Goal: Task Accomplishment & Management: Manage account settings

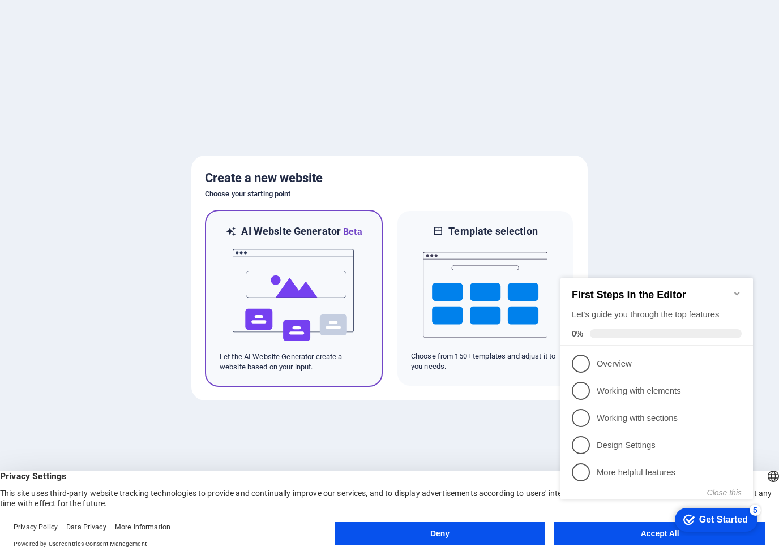
click at [297, 286] on img at bounding box center [293, 295] width 125 height 113
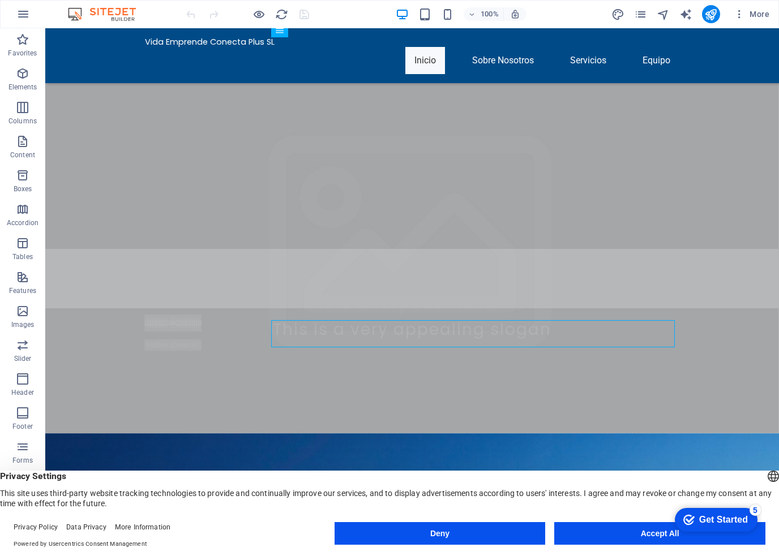
scroll to position [113, 0]
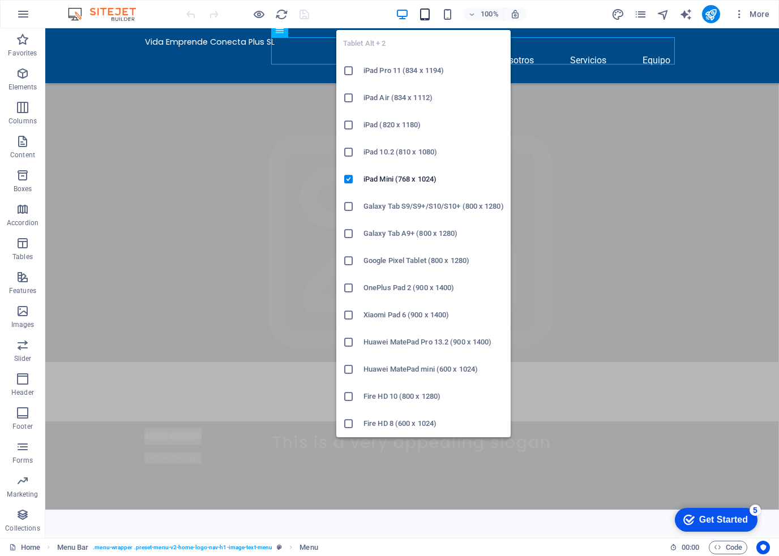
click at [430, 13] on icon "button" at bounding box center [424, 14] width 13 height 13
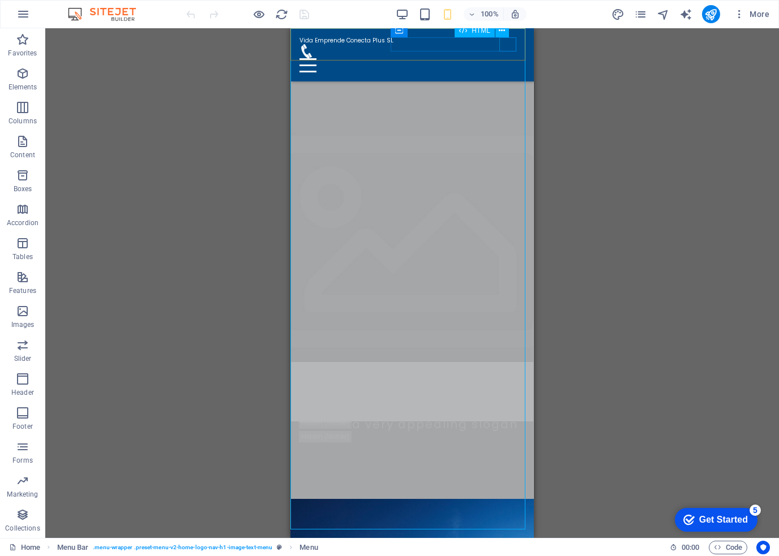
click at [509, 58] on div at bounding box center [411, 65] width 225 height 14
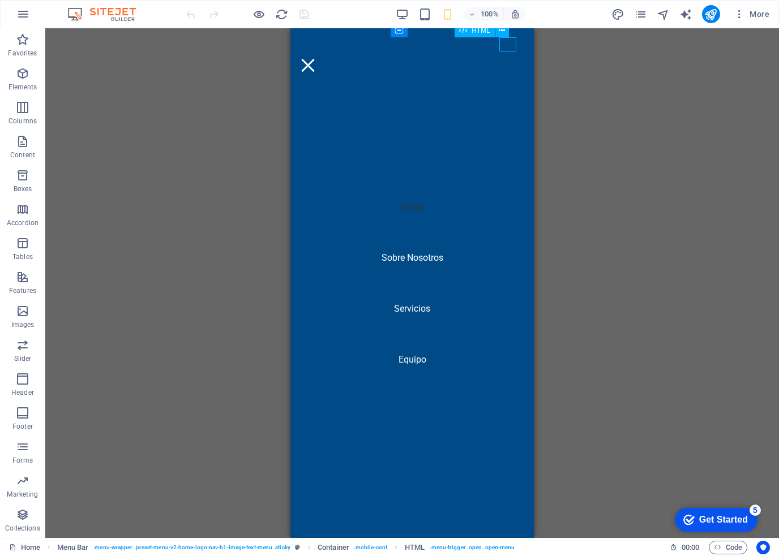
click at [316, 58] on div at bounding box center [307, 65] width 17 height 14
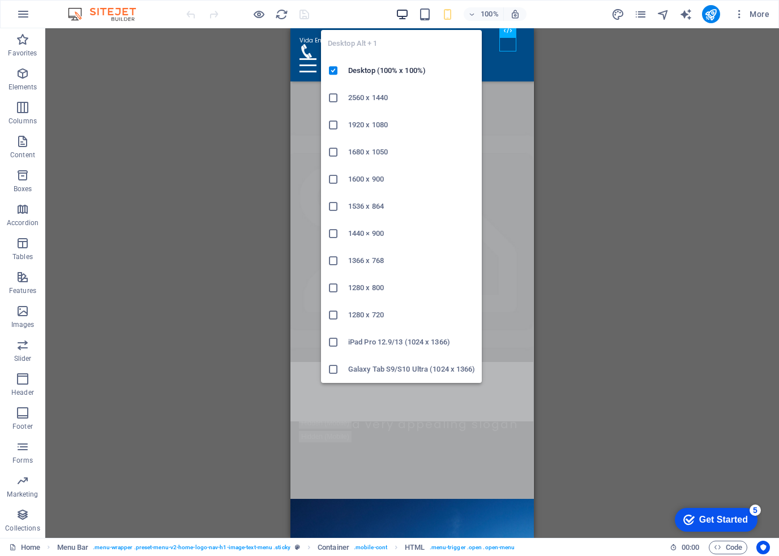
click at [401, 18] on icon "button" at bounding box center [402, 14] width 13 height 13
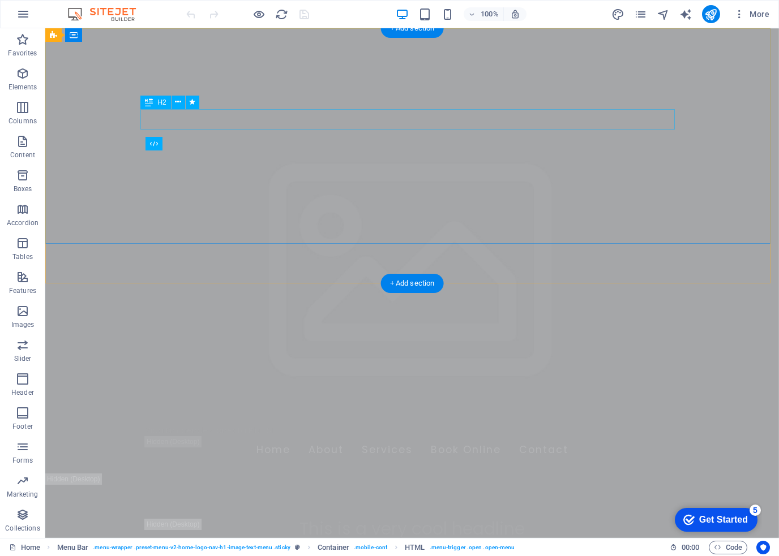
scroll to position [0, 0]
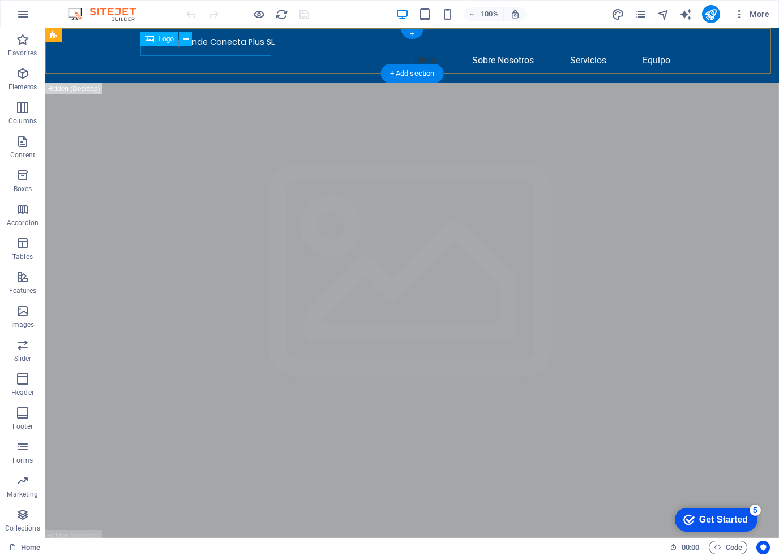
click at [218, 47] on div "Vida Emprende Conecta Plus SL" at bounding box center [412, 42] width 534 height 10
click at [0, 0] on span "Logo" at bounding box center [0, 0] width 0 height 0
click at [160, 47] on div "Vida Emprende Conecta Plus SL" at bounding box center [412, 42] width 534 height 10
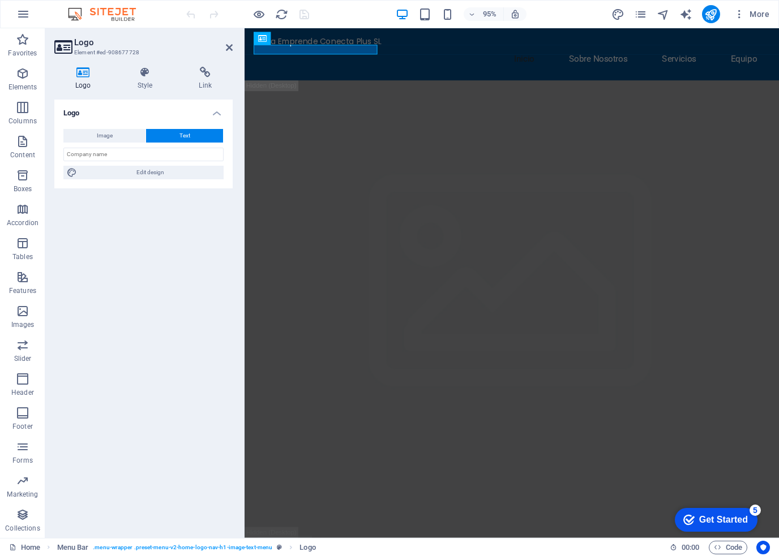
click at [81, 76] on icon at bounding box center [83, 72] width 58 height 11
click at [88, 133] on button "Image" at bounding box center [104, 136] width 82 height 14
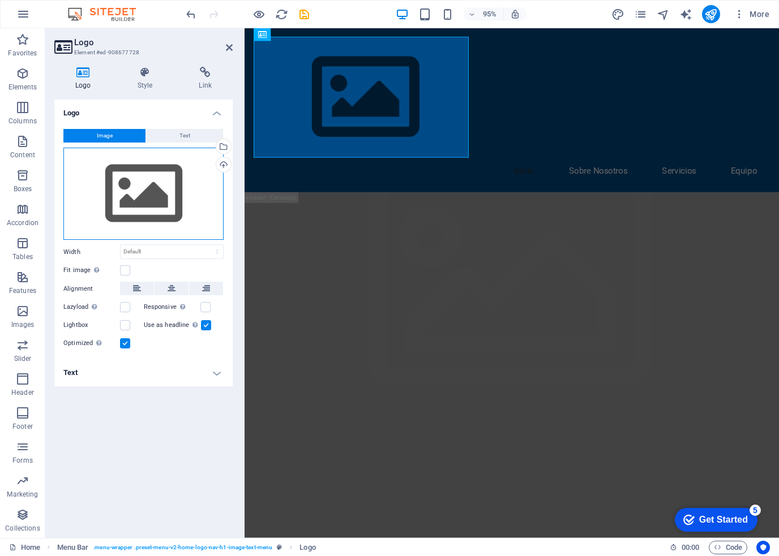
click at [127, 201] on div "Drag files here, click to choose files or select files from Files or our free s…" at bounding box center [143, 194] width 160 height 93
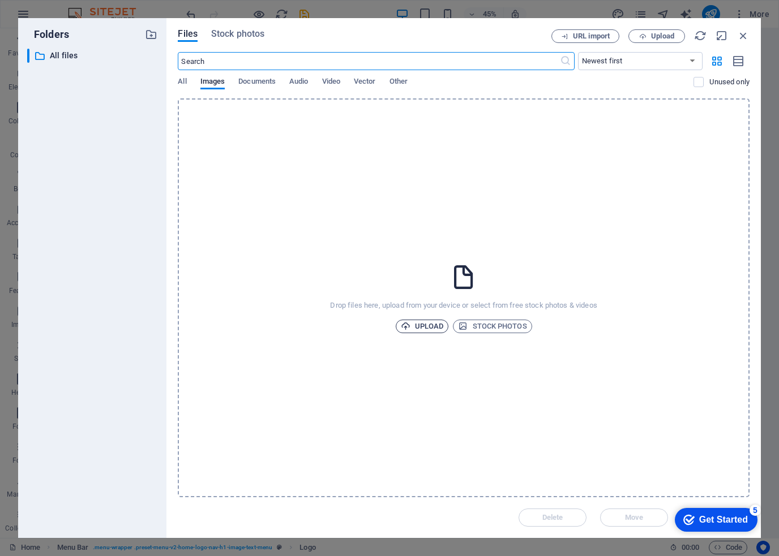
click at [397, 328] on button "Upload" at bounding box center [422, 327] width 53 height 14
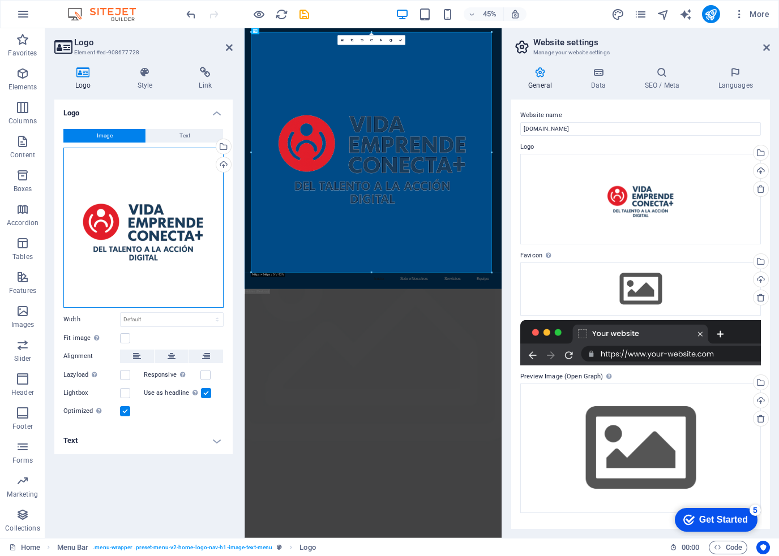
click at [155, 252] on div "Drag files here, click to choose files or select files from Files or our free s…" at bounding box center [143, 228] width 160 height 160
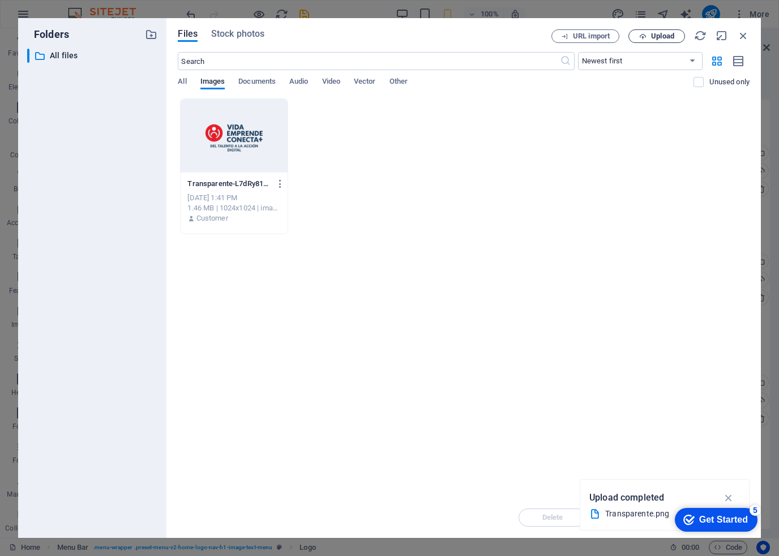
click at [647, 33] on span "Upload" at bounding box center [656, 36] width 46 height 7
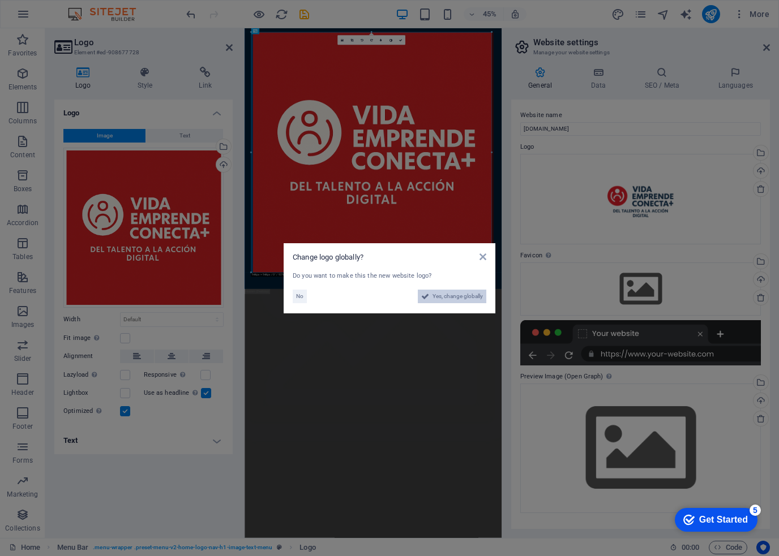
click at [441, 296] on span "Yes, change globally" at bounding box center [457, 297] width 50 height 14
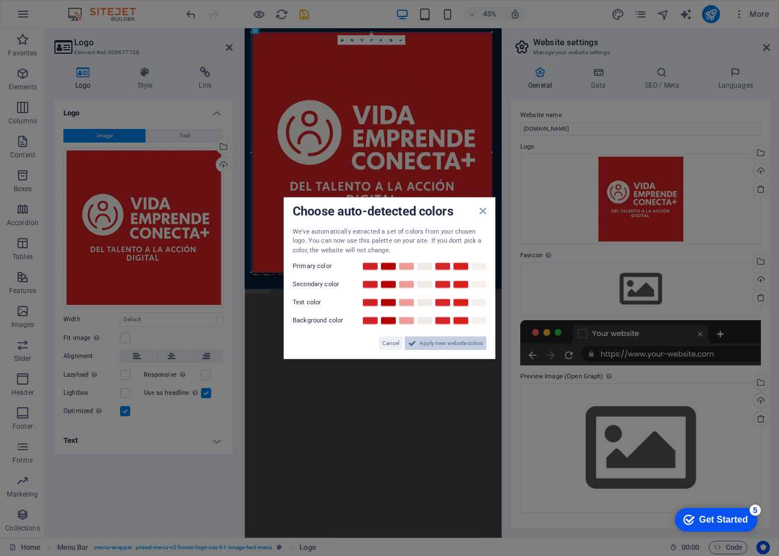
click at [436, 345] on span "Apply new website colors" at bounding box center [450, 344] width 63 height 14
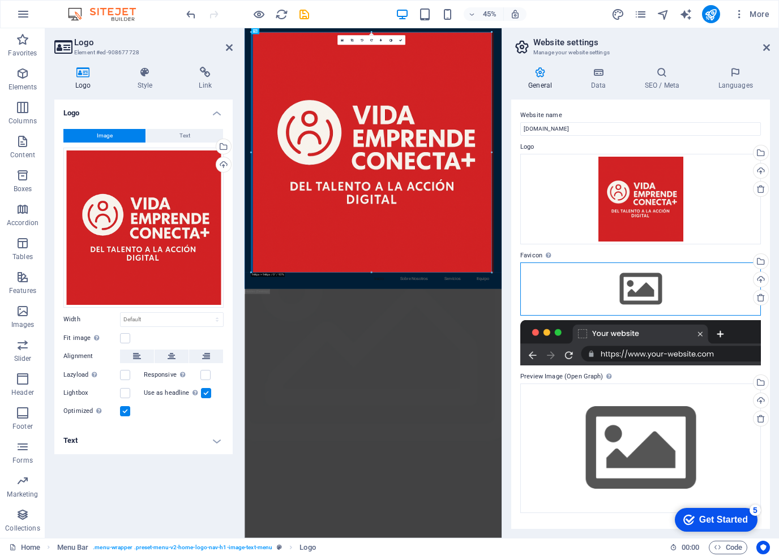
click at [592, 285] on div "Drag files here, click to choose files or select files from Files or our free s…" at bounding box center [640, 289] width 241 height 53
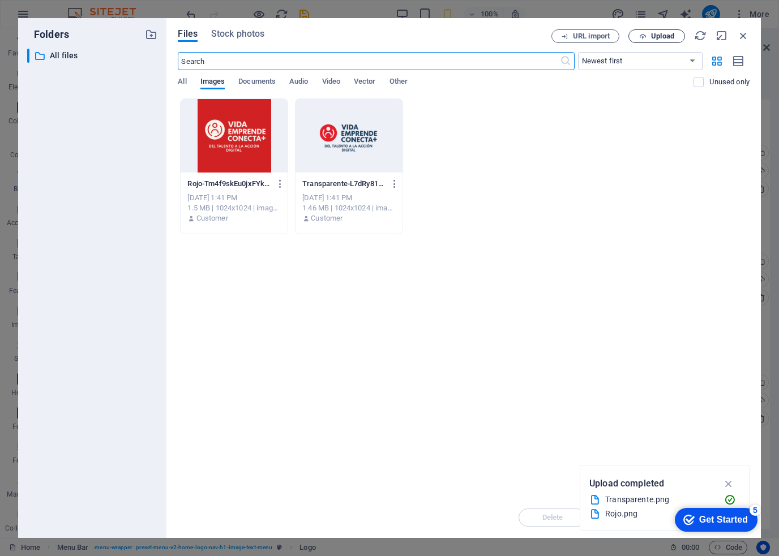
click at [648, 33] on span "Upload" at bounding box center [656, 36] width 46 height 7
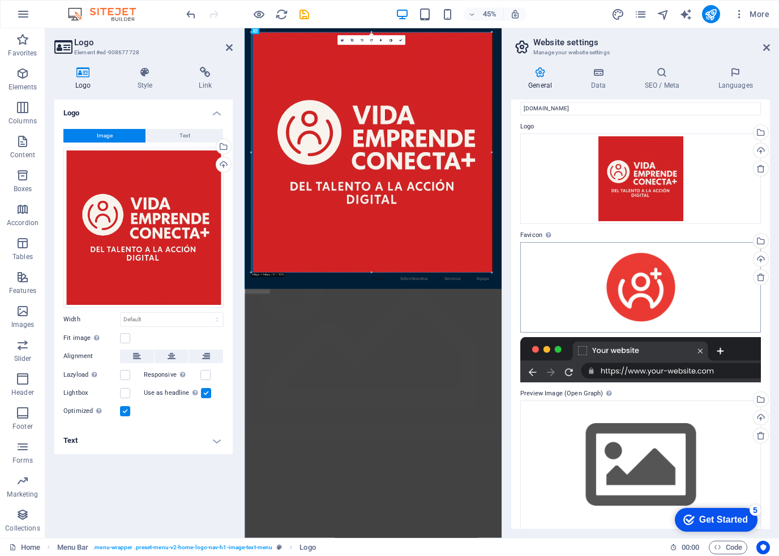
scroll to position [30, 0]
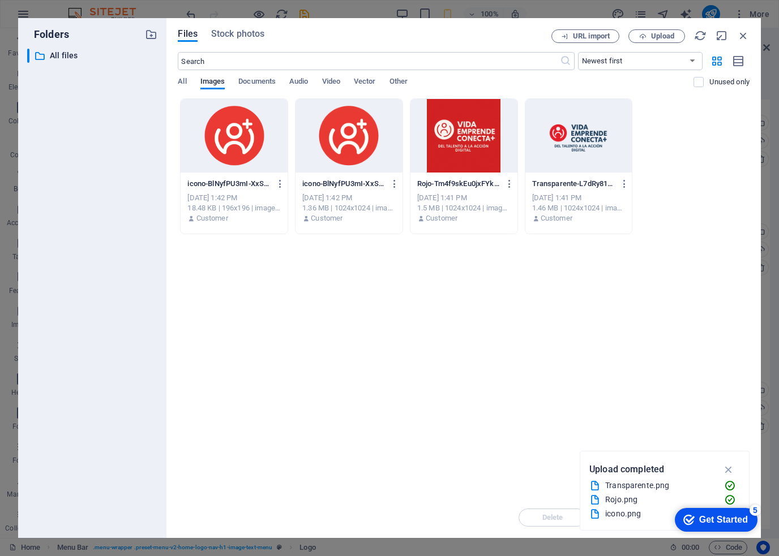
click at [344, 135] on div at bounding box center [348, 136] width 107 height 74
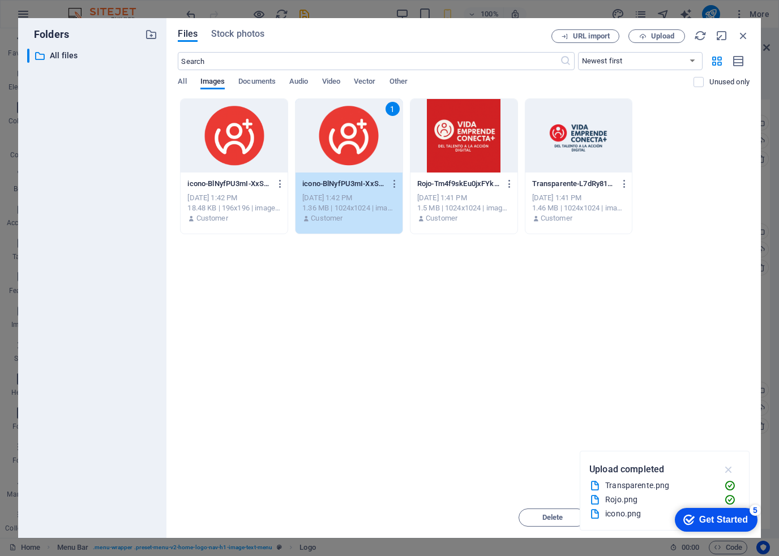
click at [731, 471] on icon "button" at bounding box center [728, 469] width 13 height 12
click at [359, 143] on div "1" at bounding box center [348, 136] width 107 height 74
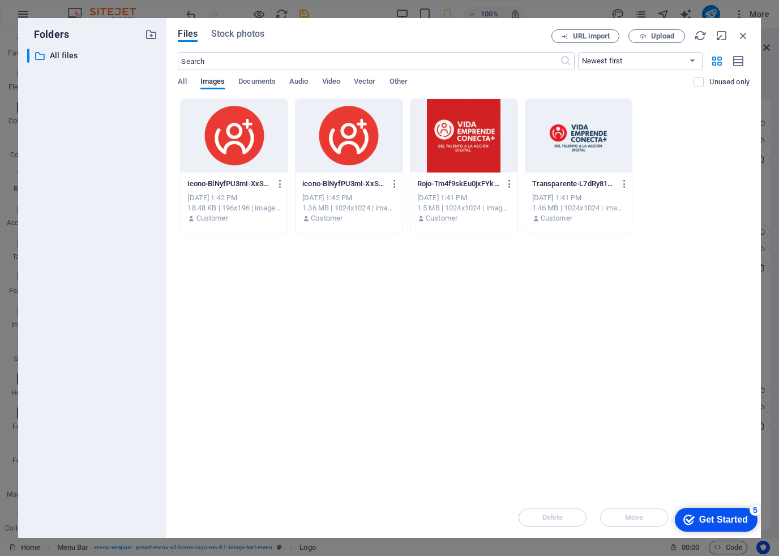
click at [359, 143] on div at bounding box center [348, 136] width 107 height 74
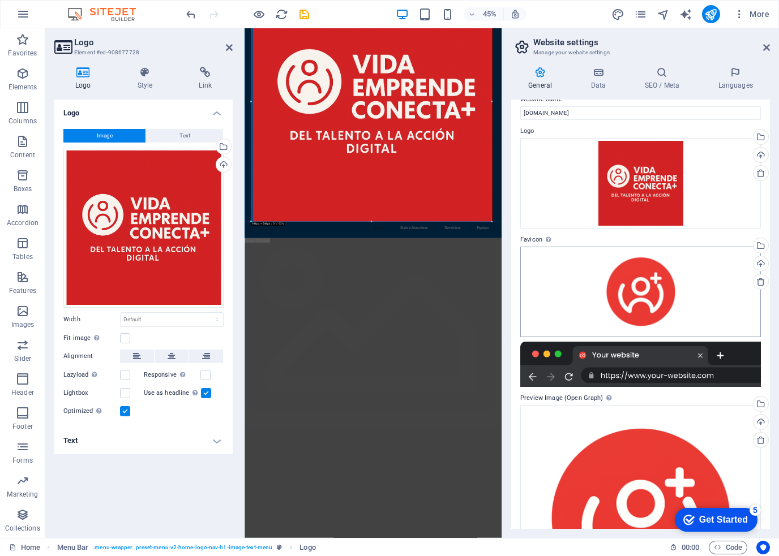
scroll to position [0, 0]
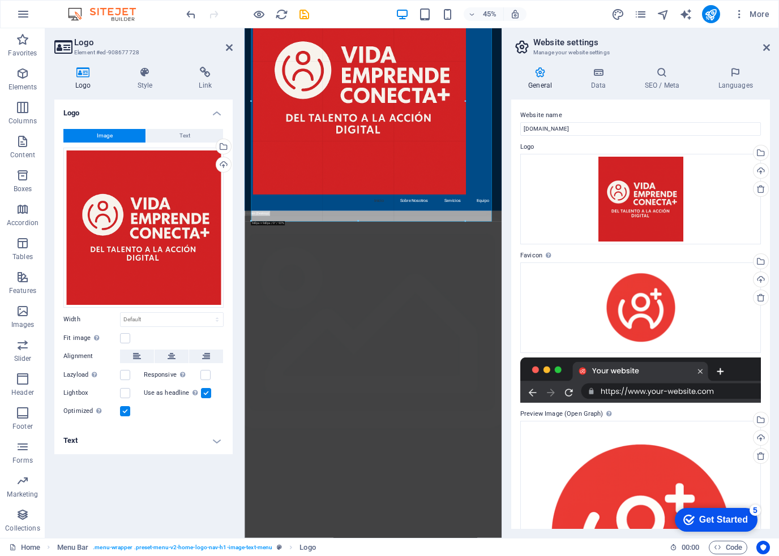
drag, startPoint x: 490, startPoint y: 221, endPoint x: 370, endPoint y: 160, distance: 134.6
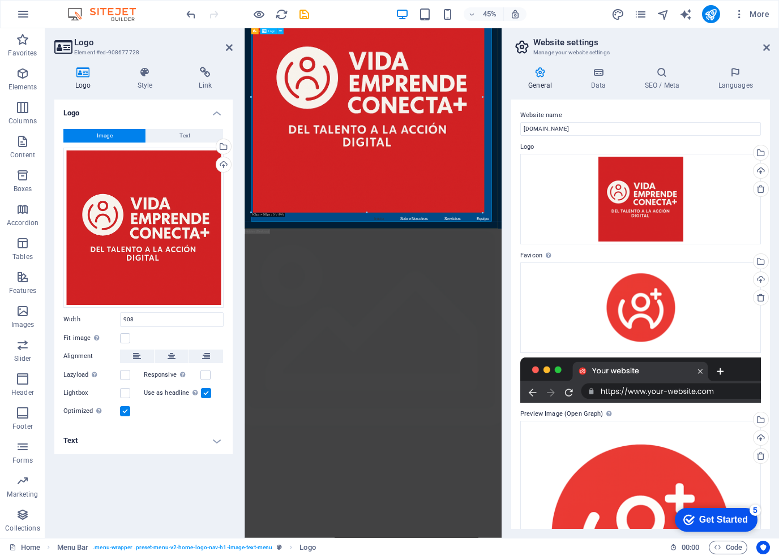
type input "908"
select select "px"
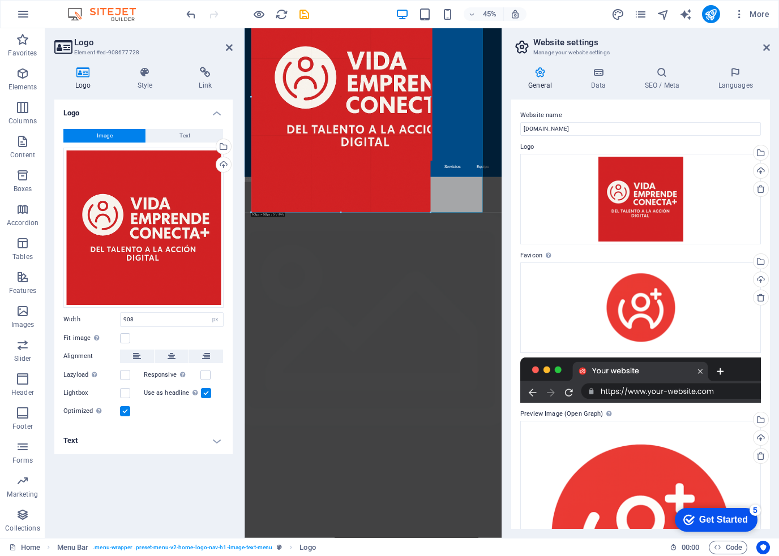
drag, startPoint x: 481, startPoint y: 212, endPoint x: 265, endPoint y: 96, distance: 244.8
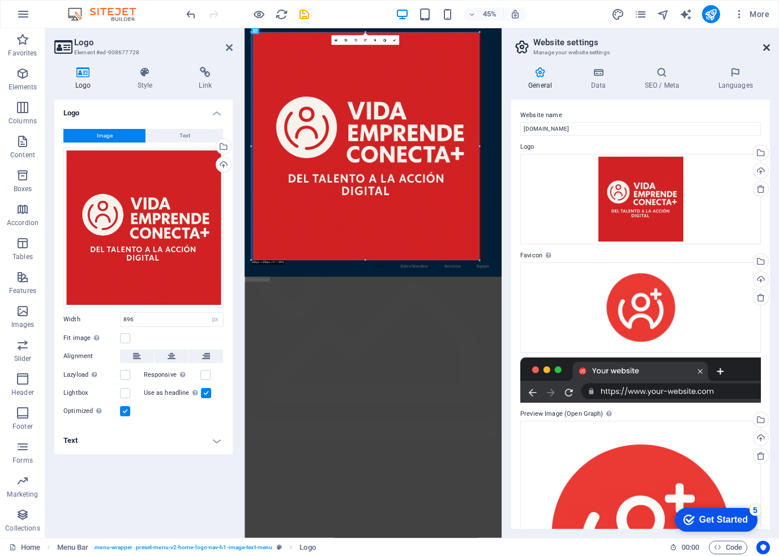
click at [763, 49] on icon at bounding box center [766, 47] width 7 height 9
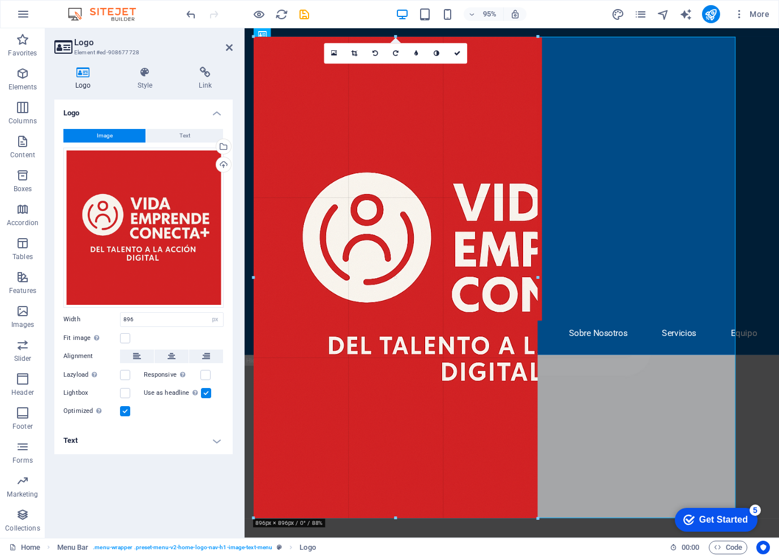
drag, startPoint x: 734, startPoint y: 37, endPoint x: 270, endPoint y: 245, distance: 508.6
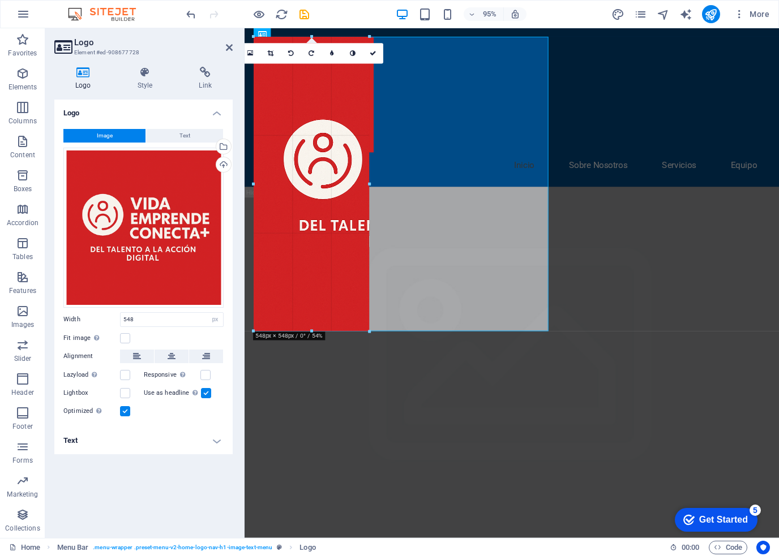
drag, startPoint x: 548, startPoint y: 330, endPoint x: 344, endPoint y: 141, distance: 277.9
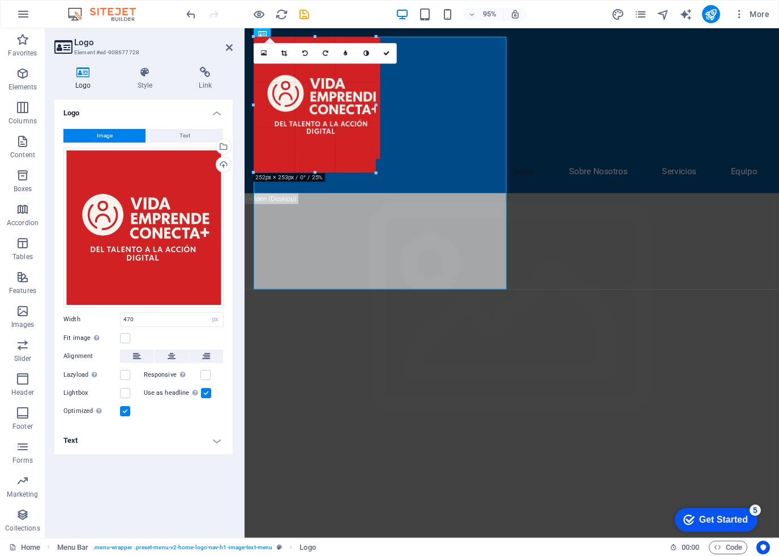
drag, startPoint x: 505, startPoint y: 288, endPoint x: 326, endPoint y: 150, distance: 225.9
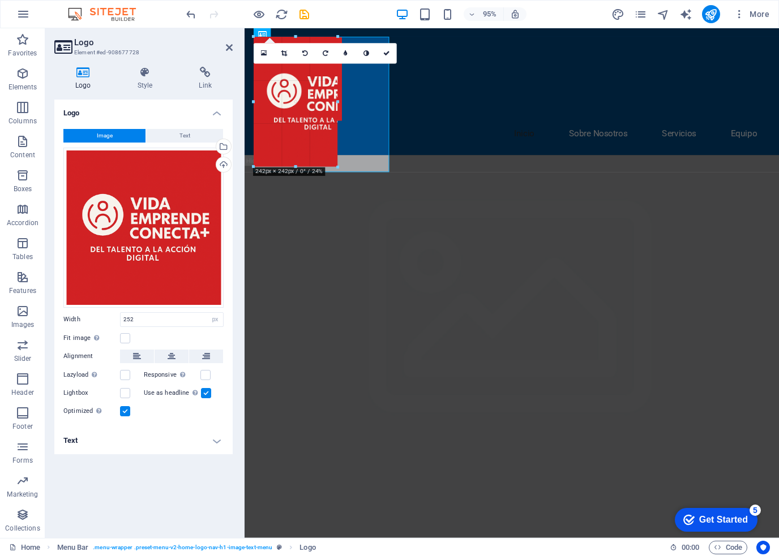
drag, startPoint x: 392, startPoint y: 174, endPoint x: 291, endPoint y: 119, distance: 114.5
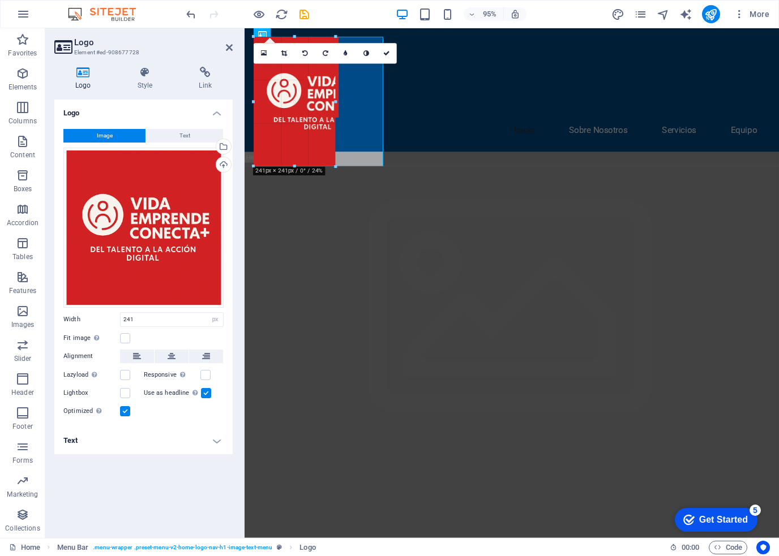
drag, startPoint x: 383, startPoint y: 165, endPoint x: 320, endPoint y: 111, distance: 82.3
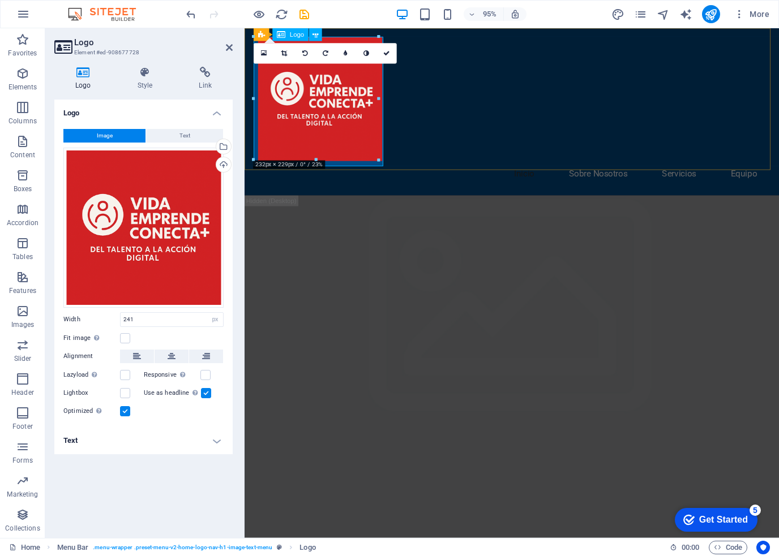
type input "231"
click at [315, 95] on div at bounding box center [526, 102] width 534 height 131
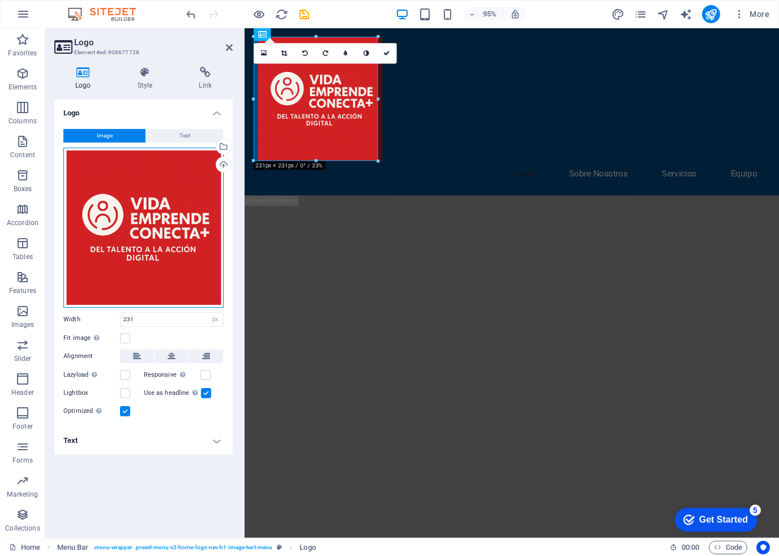
click at [191, 246] on div "Drag files here, click to choose files or select files from Files or our free s…" at bounding box center [143, 228] width 160 height 160
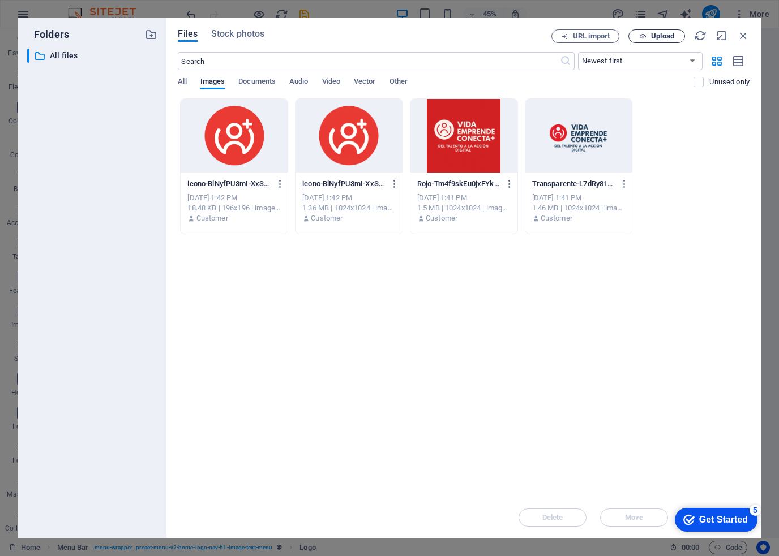
click at [663, 40] on span "Upload" at bounding box center [662, 36] width 23 height 7
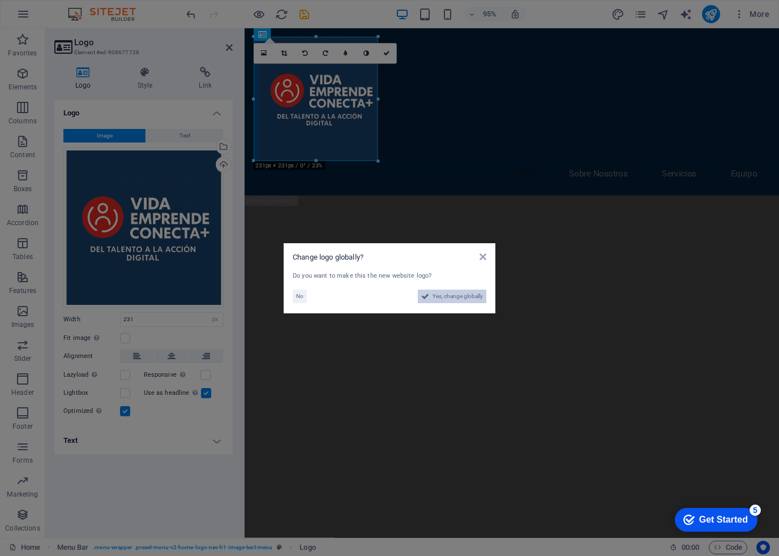
click at [444, 297] on span "Yes, change globally" at bounding box center [457, 297] width 50 height 14
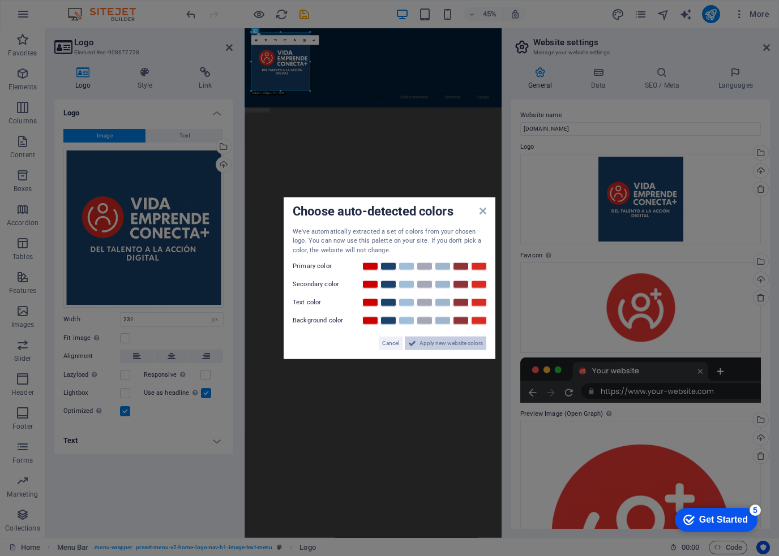
click at [447, 339] on span "Apply new website colors" at bounding box center [450, 344] width 63 height 14
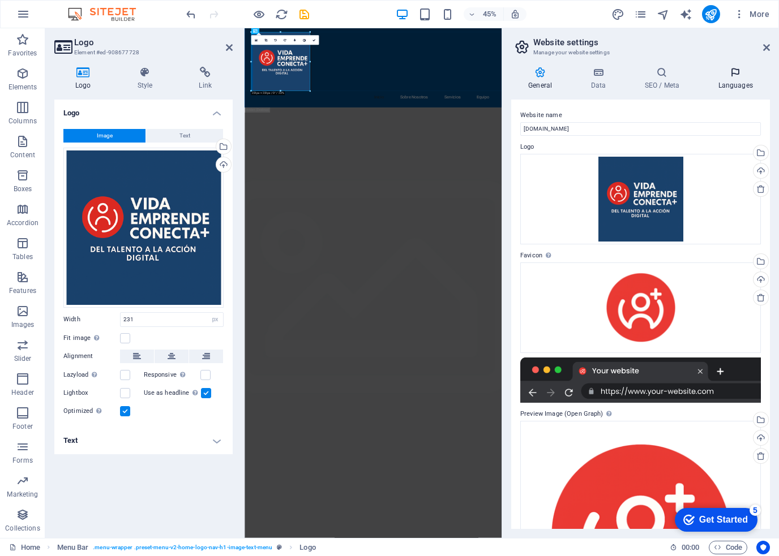
click at [742, 76] on icon at bounding box center [735, 72] width 69 height 11
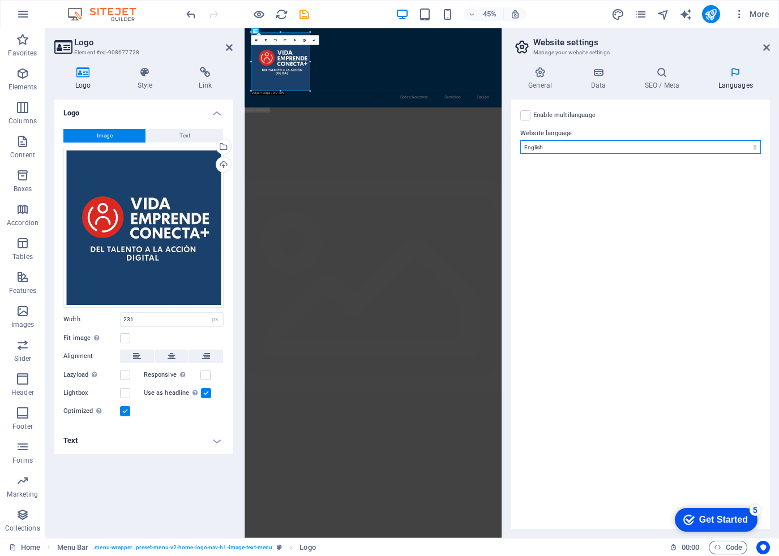
click at [555, 143] on select "Abkhazian Afar Afrikaans Akan Albanian Amharic Arabic Aragonese Armenian Assame…" at bounding box center [640, 147] width 241 height 14
select select "148"
click at [520, 140] on select "Abkhazian Afar Afrikaans Akan Albanian Amharic Arabic Aragonese Armenian Assame…" at bounding box center [640, 147] width 241 height 14
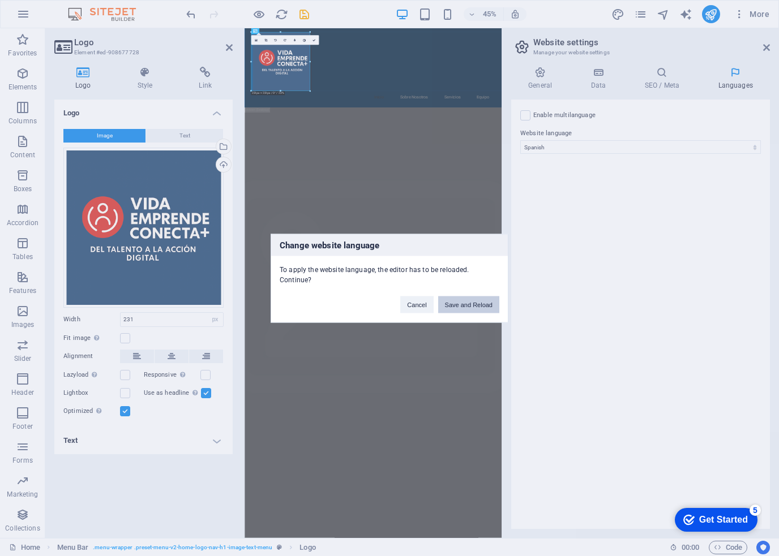
click at [466, 296] on button "Save and Reload" at bounding box center [468, 304] width 61 height 17
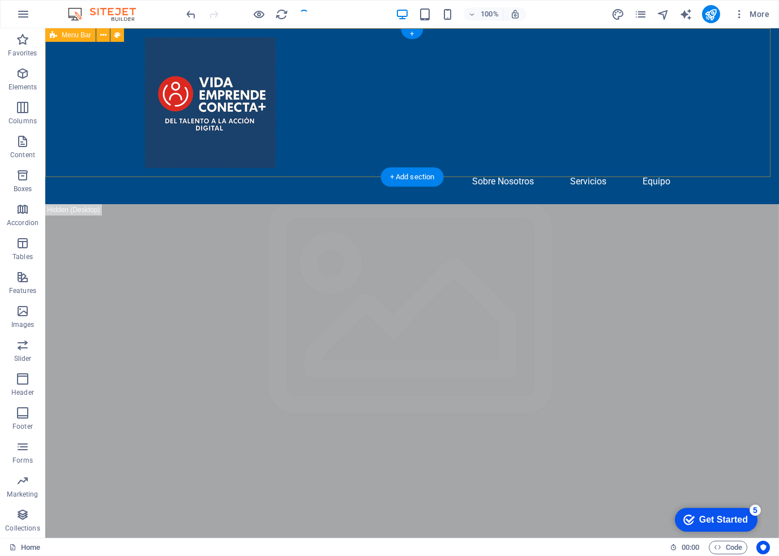
click at [330, 139] on div "Inicio Sobre Nosotros Servicios Equipo" at bounding box center [411, 116] width 733 height 176
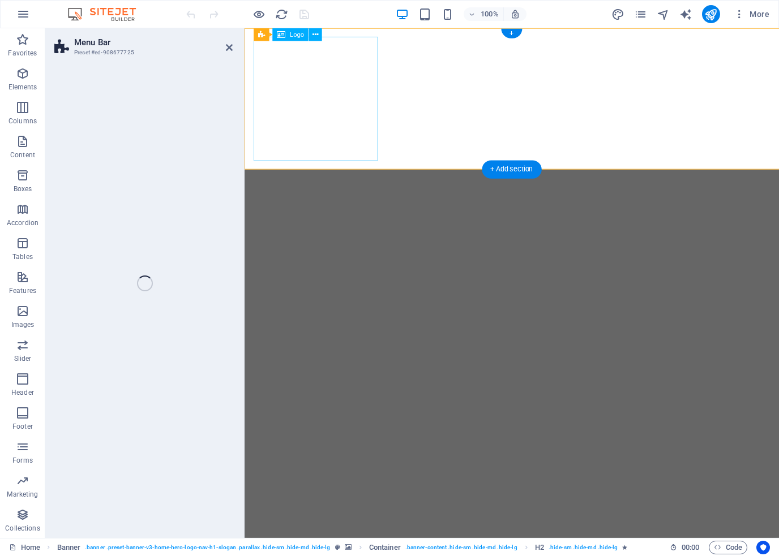
select select "header"
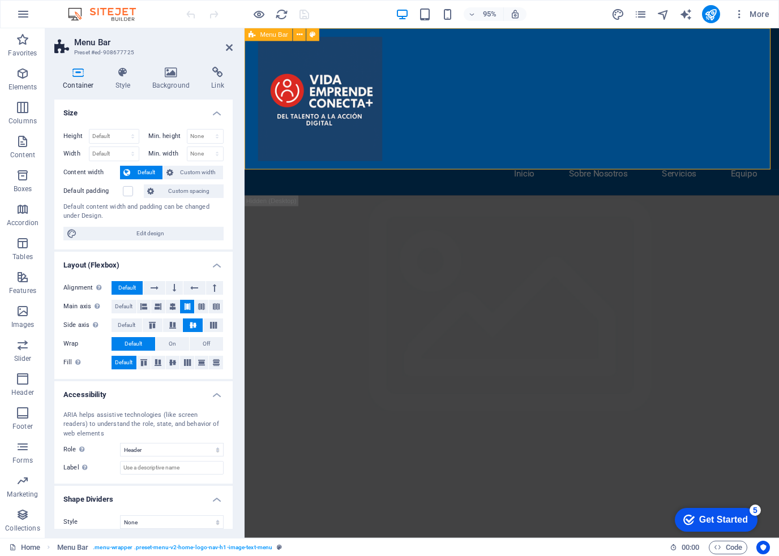
click at [435, 116] on div "Inicio Sobre Nosotros Servicios Equipo" at bounding box center [525, 116] width 563 height 176
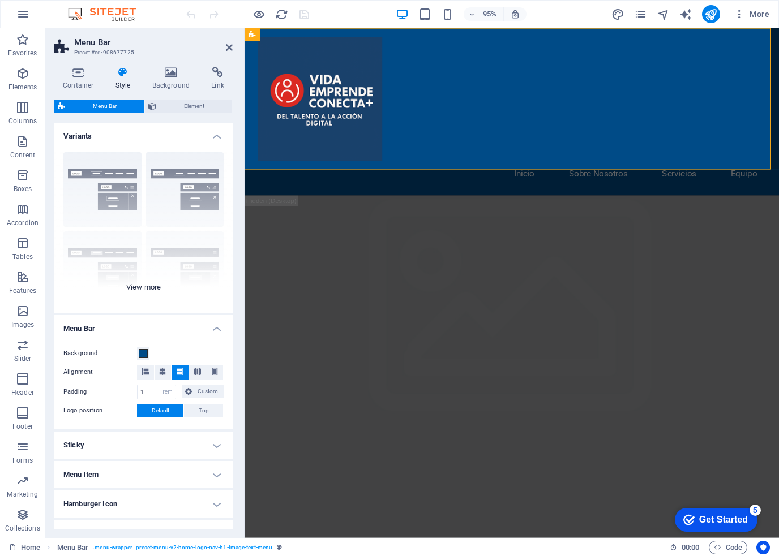
click at [101, 184] on div "Border Centered Default Fixed Loki Trigger Wide XXL" at bounding box center [143, 228] width 178 height 170
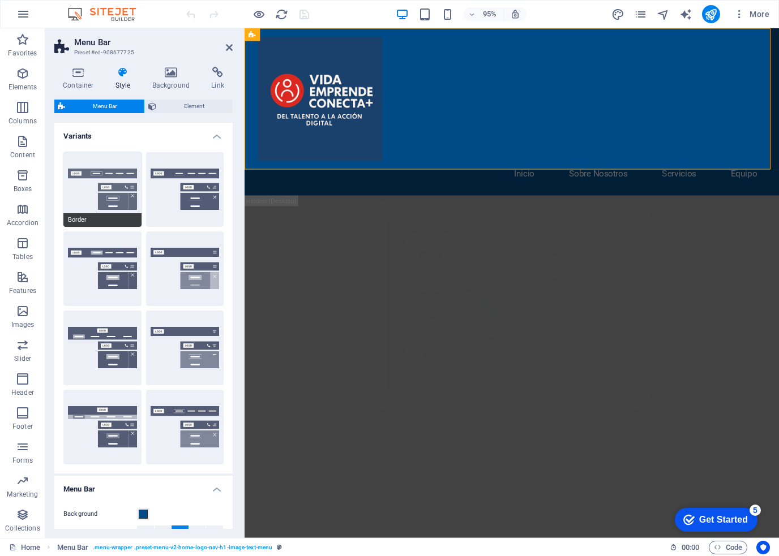
click at [93, 191] on button "Border" at bounding box center [102, 189] width 78 height 75
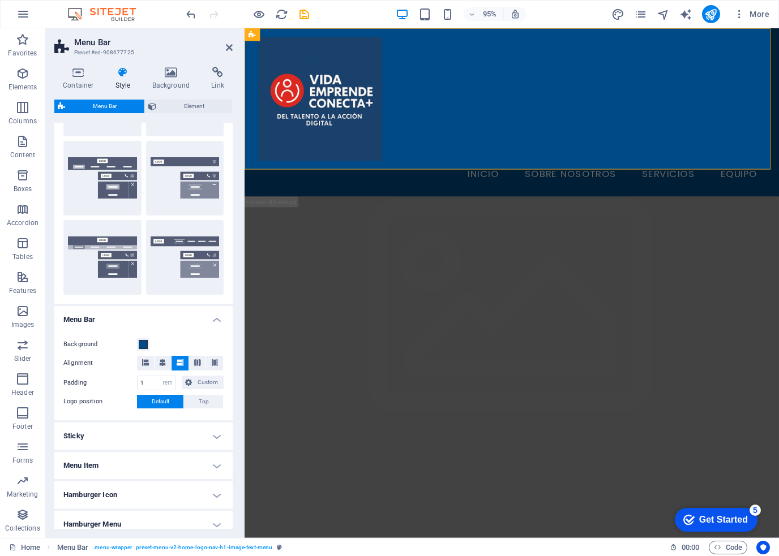
scroll to position [226, 0]
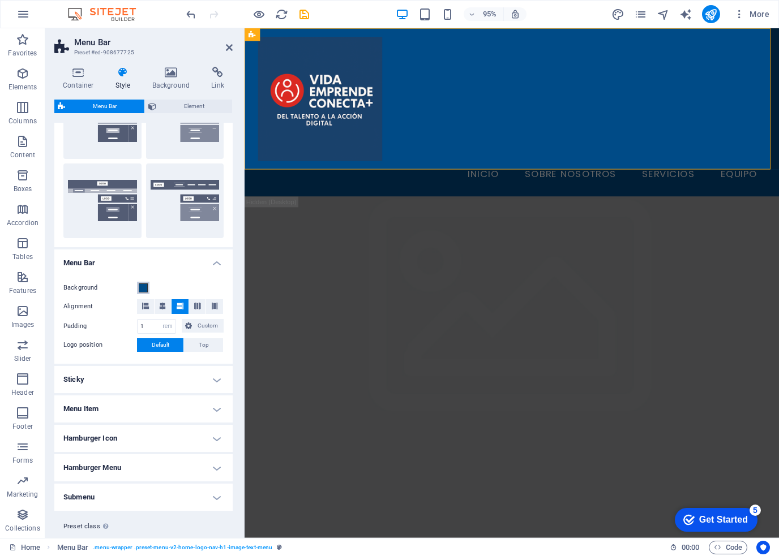
click at [141, 287] on span at bounding box center [143, 288] width 9 height 9
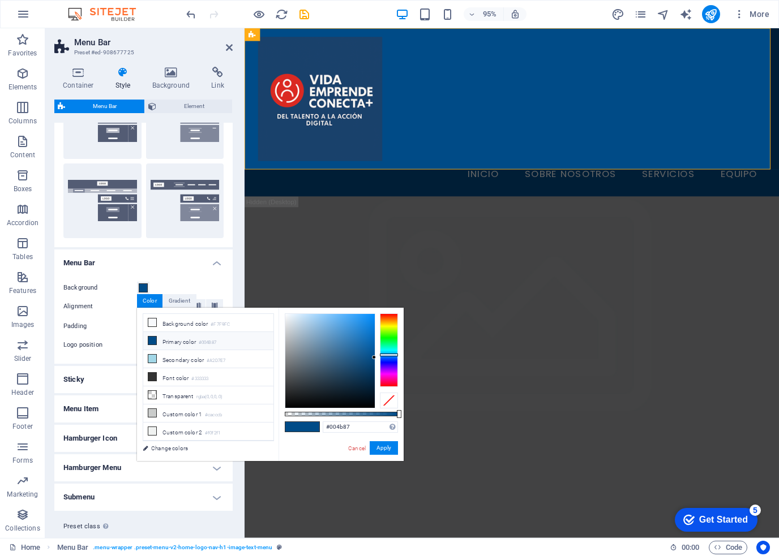
paste input "1a426c"
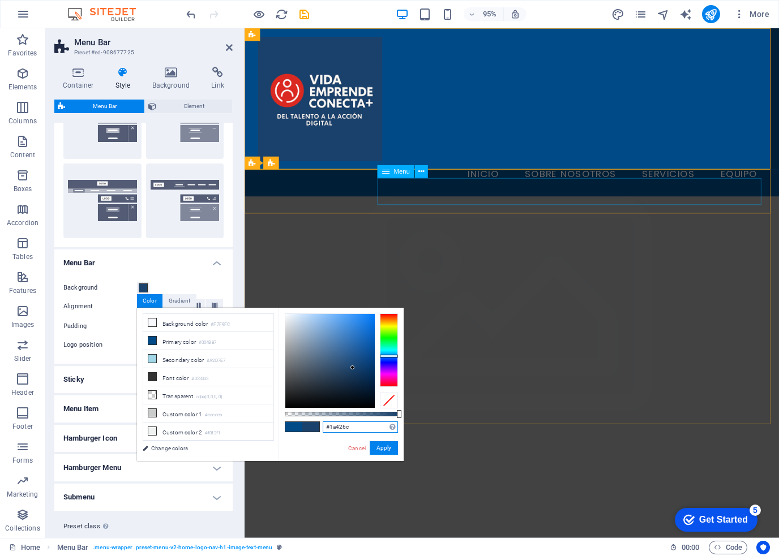
type input "#1a426c"
click at [387, 447] on button "Apply" at bounding box center [384, 448] width 28 height 14
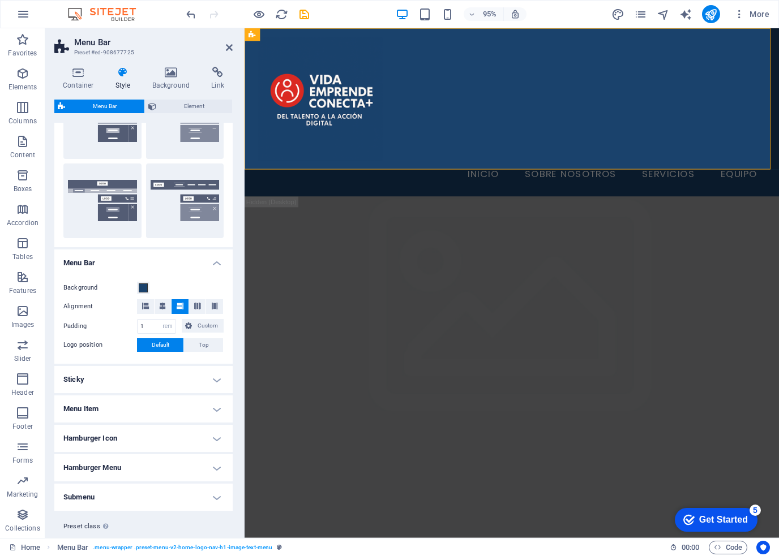
scroll to position [252, 0]
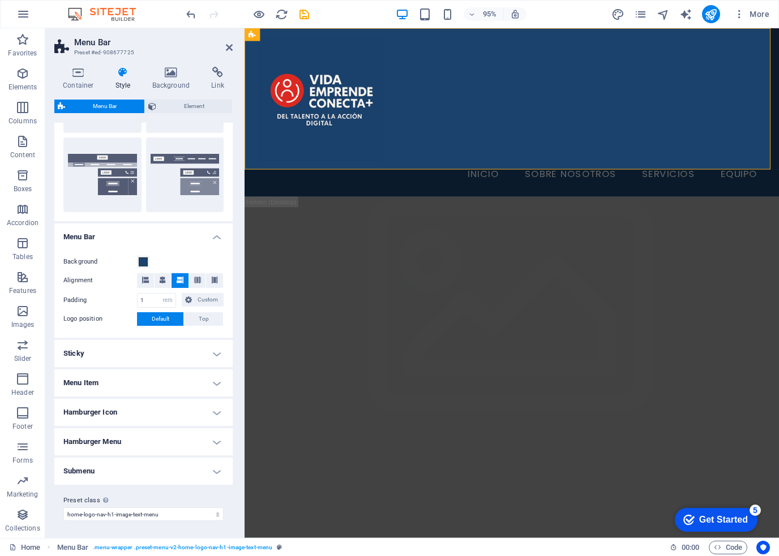
click at [100, 354] on h4 "Sticky" at bounding box center [143, 353] width 178 height 27
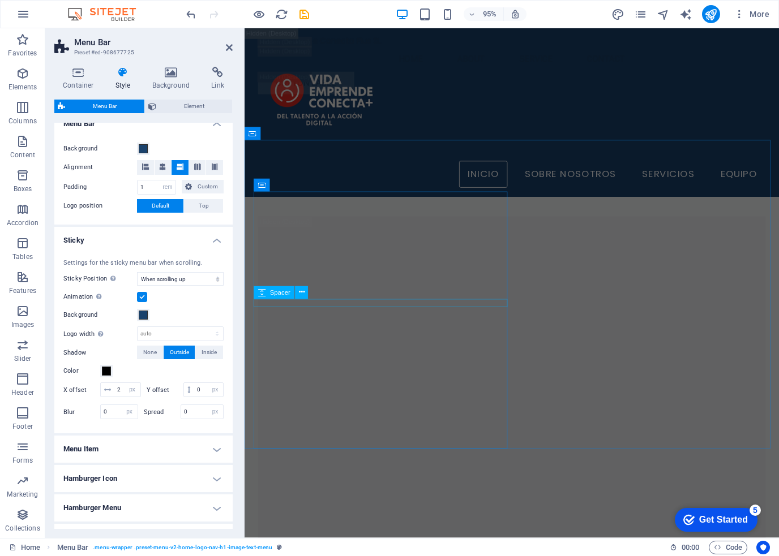
scroll to position [2377, 0]
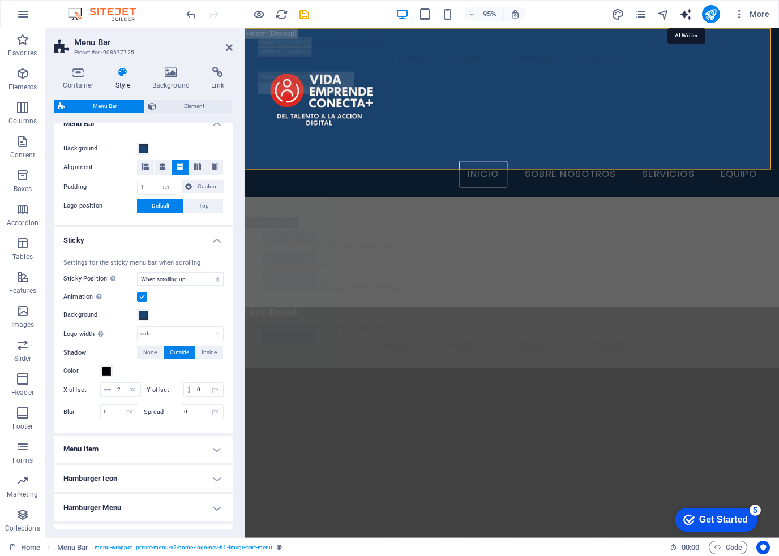
click at [0, 0] on icon "text_generator" at bounding box center [0, 0] width 0 height 0
select select "English"
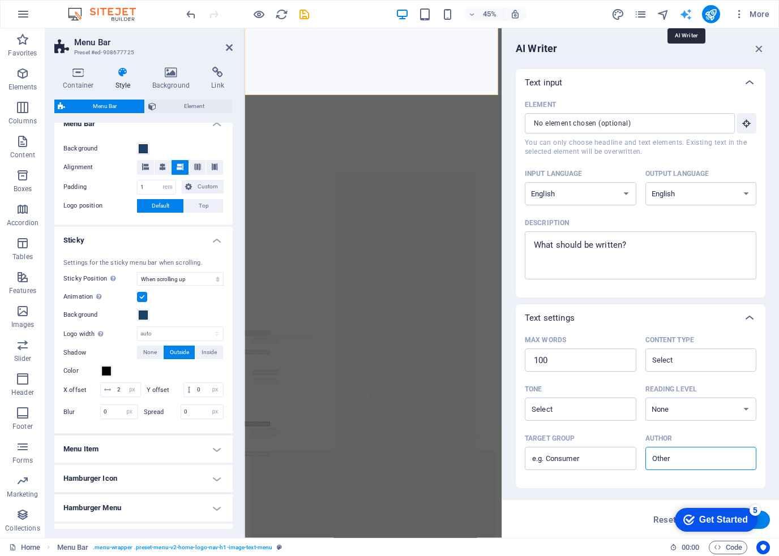
scroll to position [0, 0]
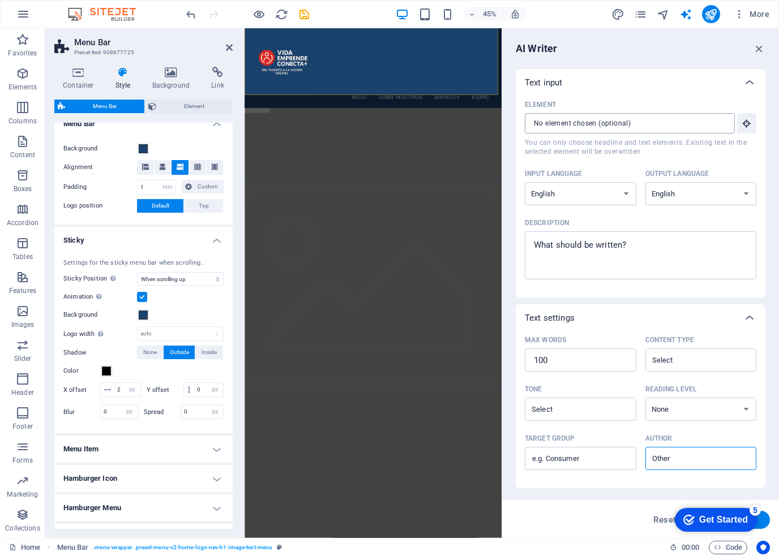
click at [563, 127] on input "Element ​ You can only choose headline and text elements. Existing text in the …" at bounding box center [626, 123] width 202 height 20
click at [583, 194] on select "Albanian Arabic Armenian Awadhi Azerbaijani Bashkir Basque Belarusian Bengali B…" at bounding box center [580, 193] width 111 height 23
select select "Spanish"
click at [525, 182] on select "Albanian Arabic Armenian Awadhi Azerbaijani Bashkir Basque Belarusian Bengali B…" at bounding box center [580, 193] width 111 height 23
click at [692, 201] on select "Albanian Arabic Armenian Awadhi Azerbaijani Bashkir Basque Belarusian Bengali B…" at bounding box center [700, 193] width 111 height 23
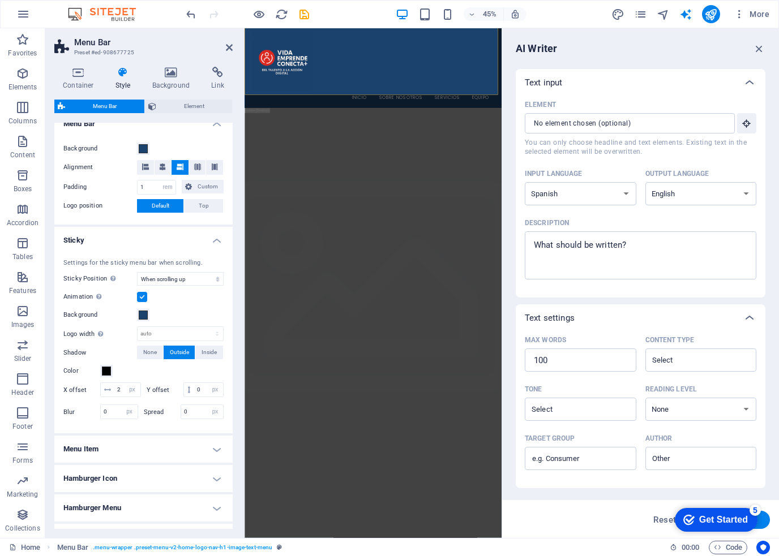
select select "Spanish"
click at [645, 182] on select "Albanian Arabic Armenian Awadhi Azerbaijani Bashkir Basque Belarusian Bengali B…" at bounding box center [700, 193] width 111 height 23
click at [760, 50] on icon "button" at bounding box center [759, 48] width 12 height 12
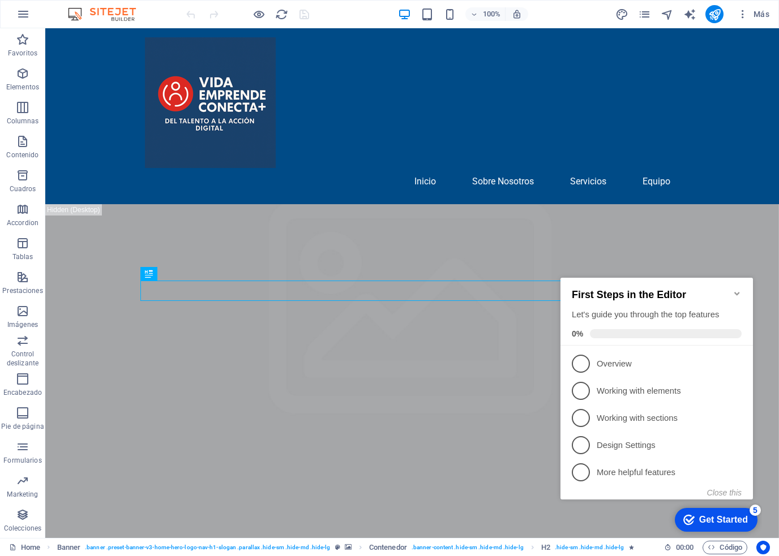
click at [741, 289] on icon "Minimize checklist" at bounding box center [736, 293] width 9 height 9
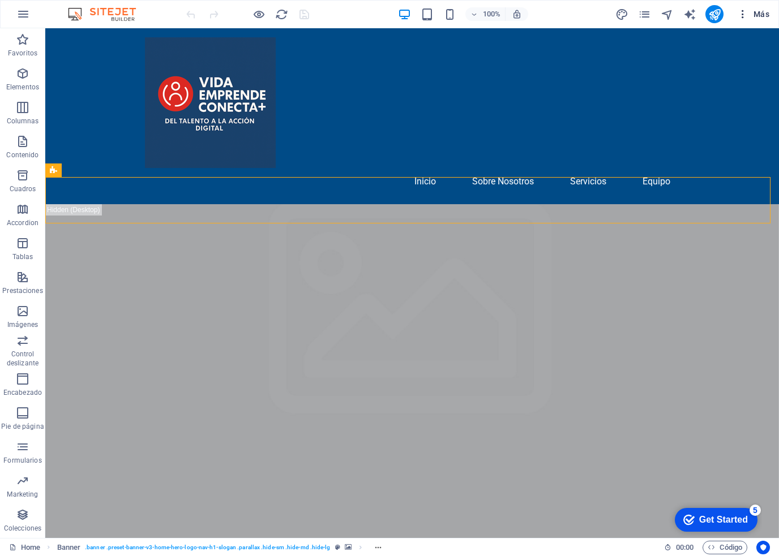
click at [763, 16] on span "Más" at bounding box center [753, 13] width 32 height 11
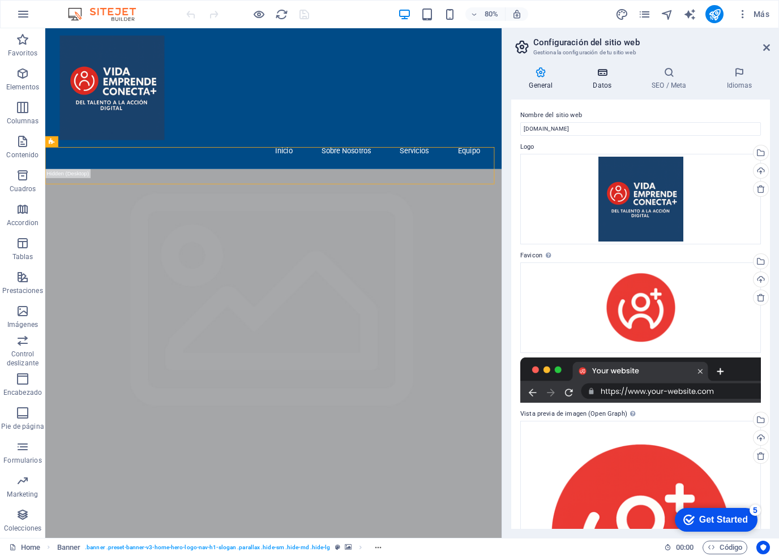
click at [0, 0] on icon at bounding box center [0, 0] width 0 height 0
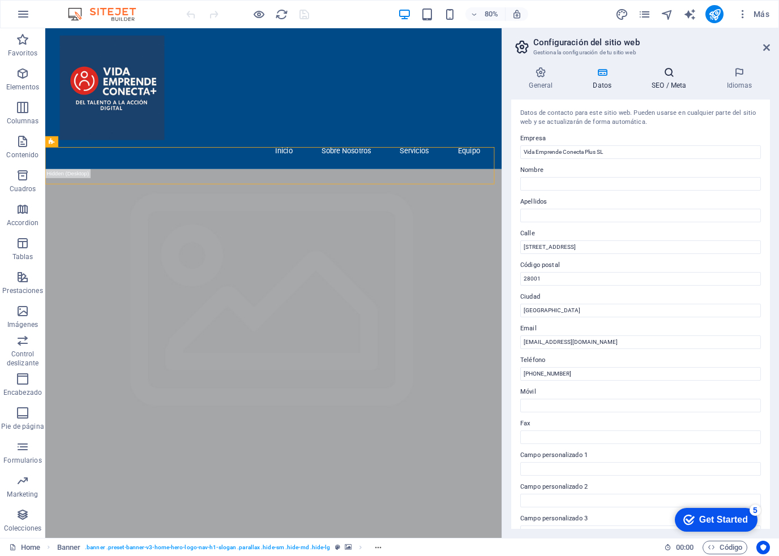
click at [673, 76] on icon at bounding box center [669, 72] width 70 height 11
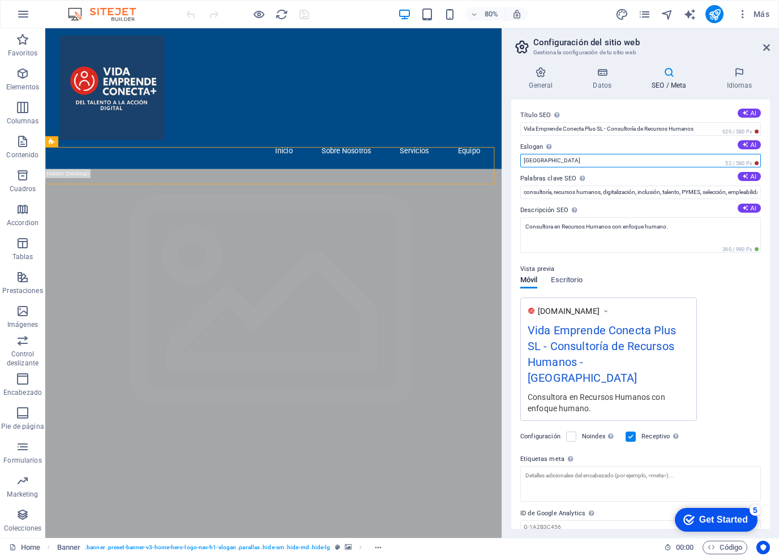
drag, startPoint x: 612, startPoint y: 190, endPoint x: 566, endPoint y: 189, distance: 45.8
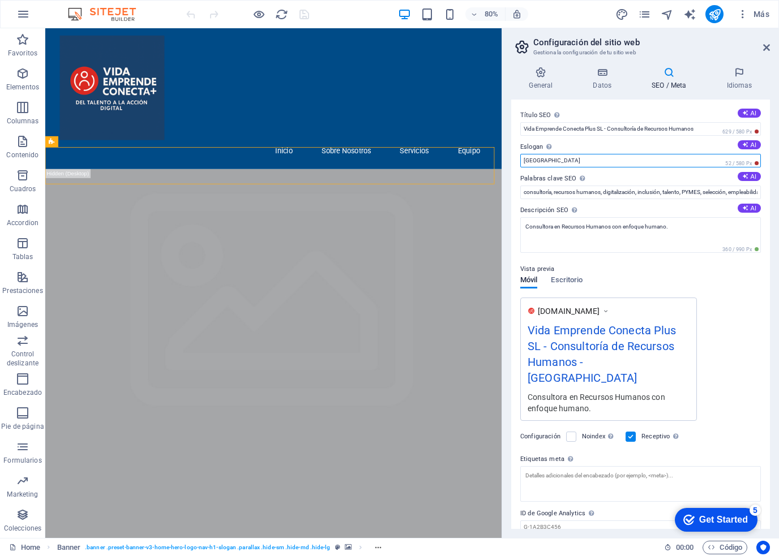
type input "Del Talento a la Acción"
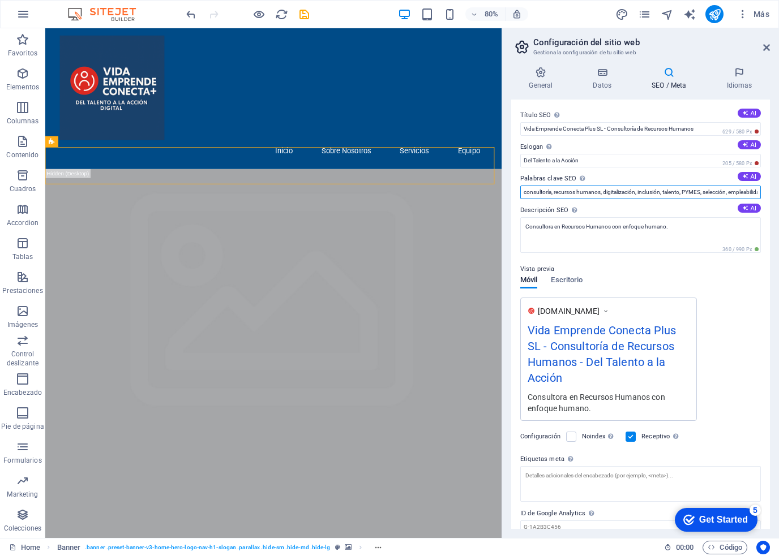
click at [570, 194] on input "consultoría, recursos humanos, digitalización, inclusión, talento, PYMES, selec…" at bounding box center [640, 193] width 241 height 14
click at [0, 0] on h4 "Idiomas" at bounding box center [0, 0] width 0 height 0
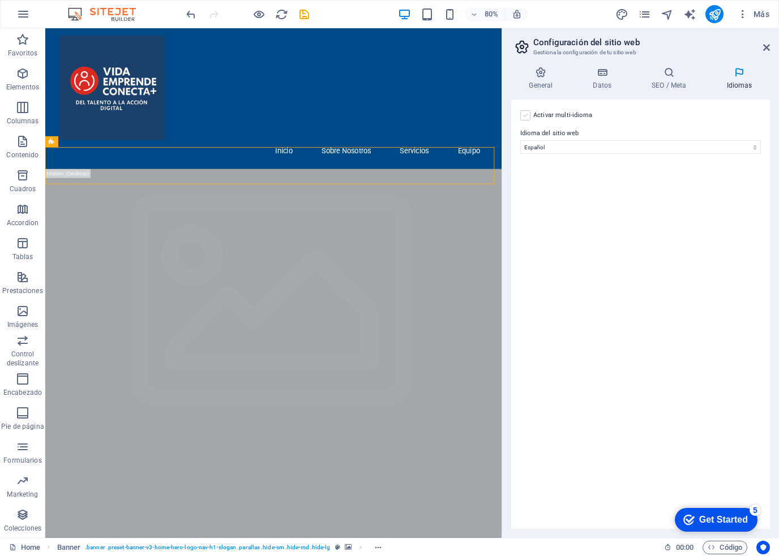
select select
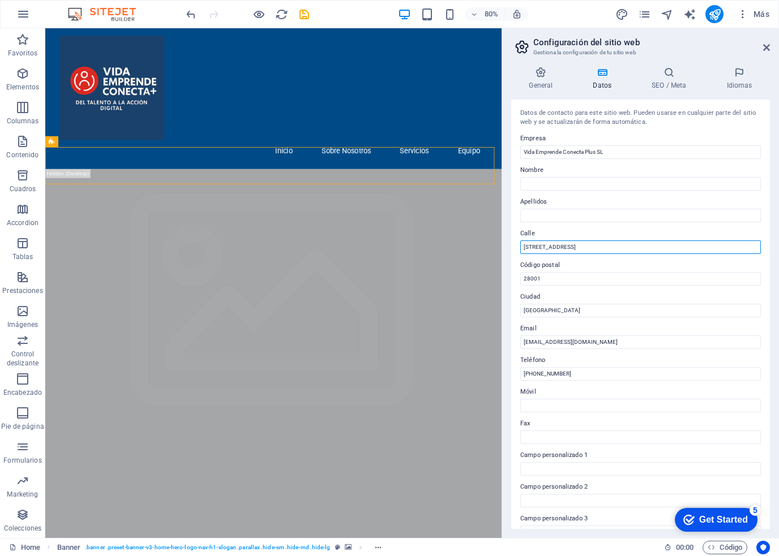
drag, startPoint x: 643, startPoint y: 243, endPoint x: 514, endPoint y: 243, distance: 128.5
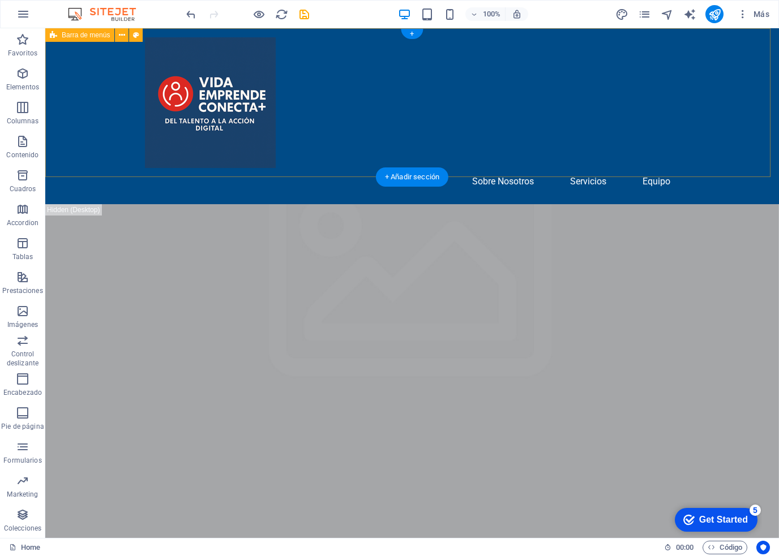
click at [324, 141] on div "Inicio Sobre Nosotros Servicios Equipo" at bounding box center [411, 116] width 733 height 176
click at [72, 72] on div "Inicio Sobre Nosotros Servicios Equipo" at bounding box center [411, 116] width 733 height 176
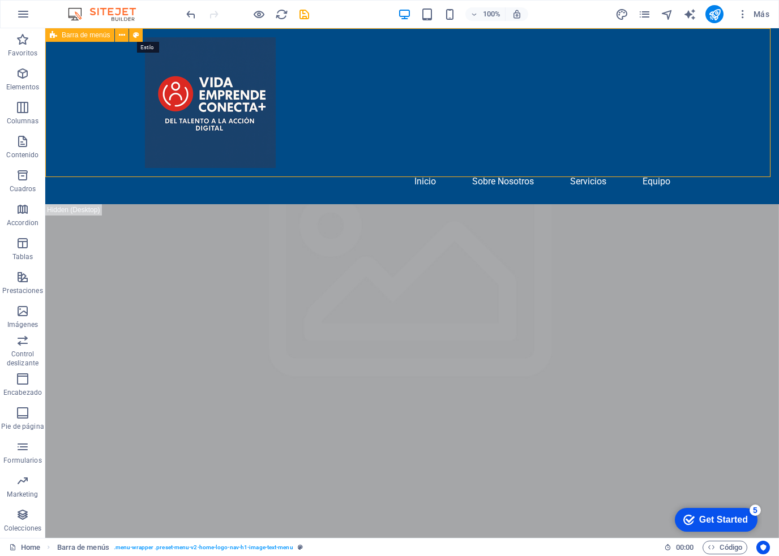
select select "rem"
select select "preset-menu-v2-home-logo-nav-h1-image-text-menu"
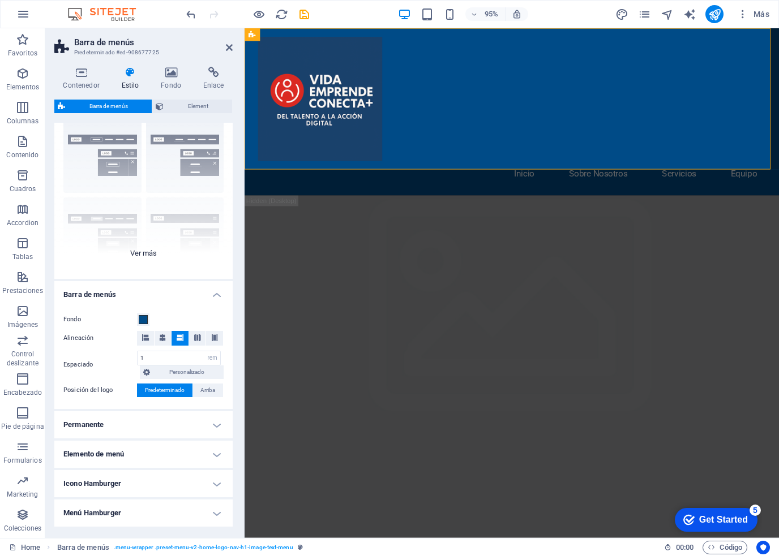
scroll to position [105, 0]
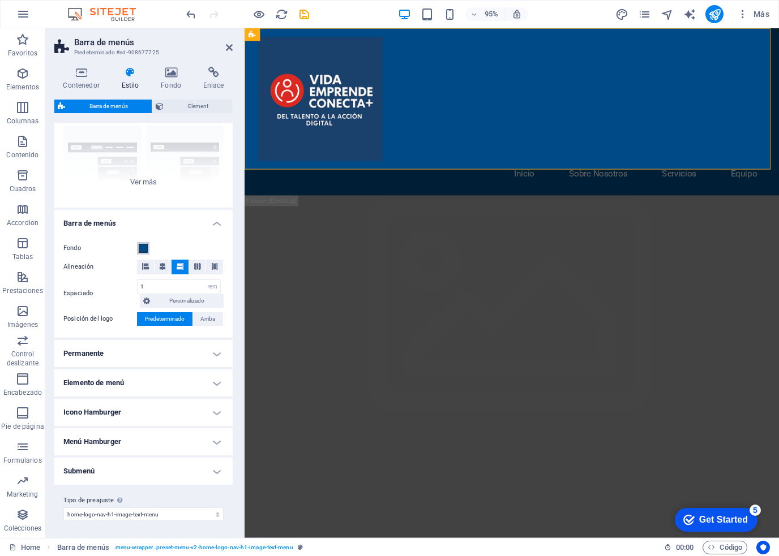
click at [141, 249] on span at bounding box center [143, 248] width 9 height 9
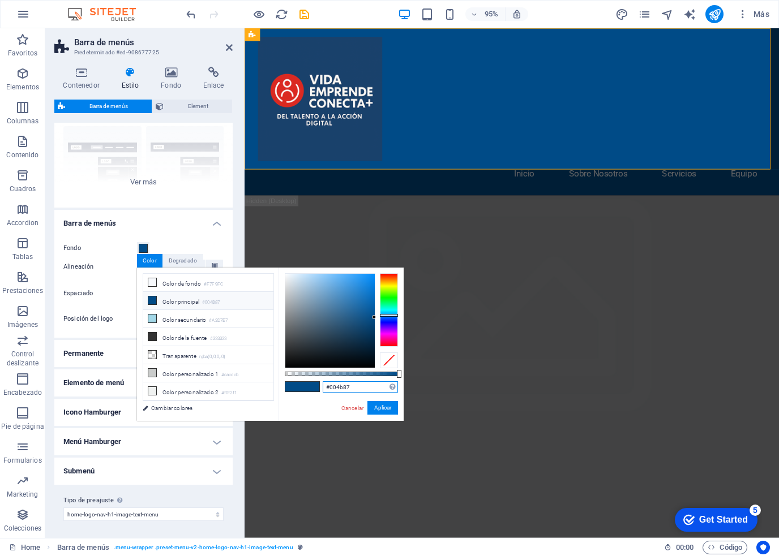
paste input "1a426c"
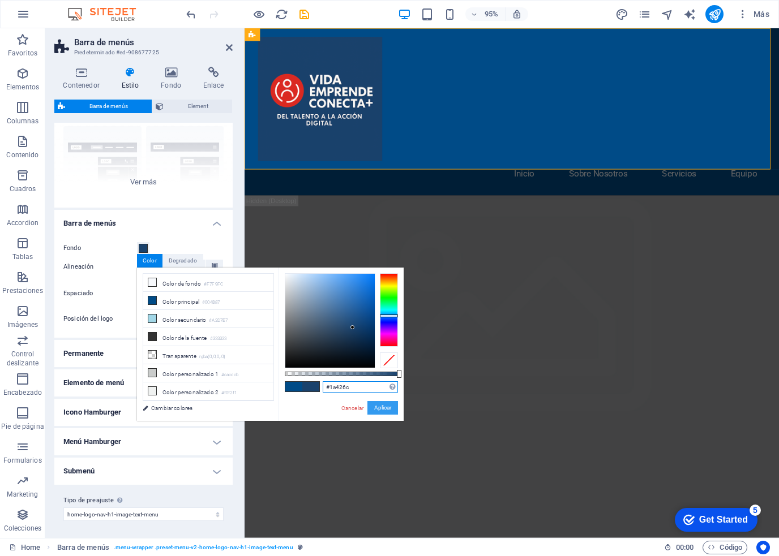
type input "#1a426c"
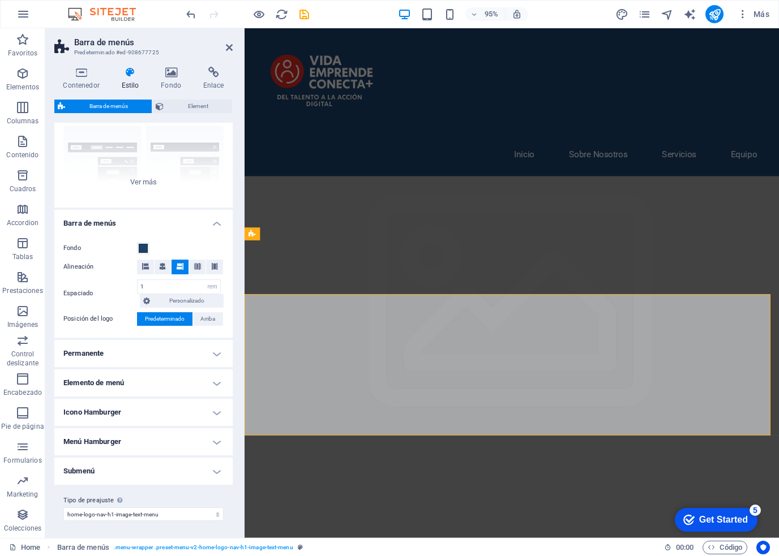
scroll to position [0, 0]
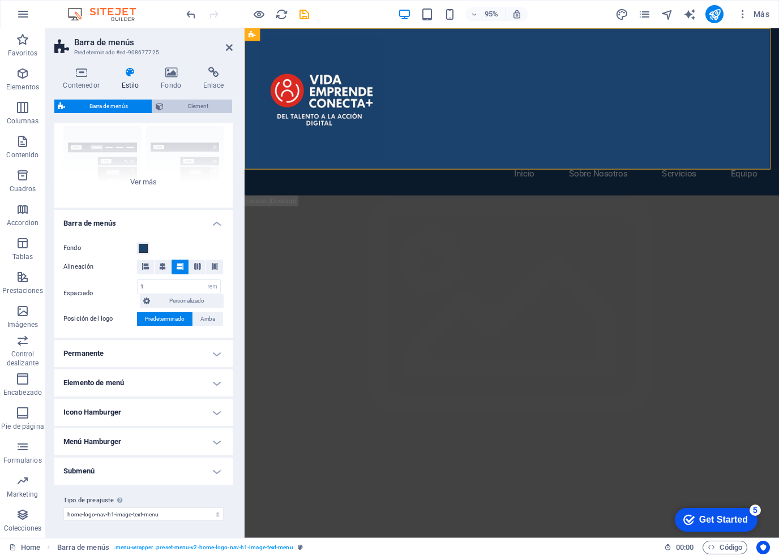
click at [171, 106] on span "Element" at bounding box center [198, 107] width 62 height 14
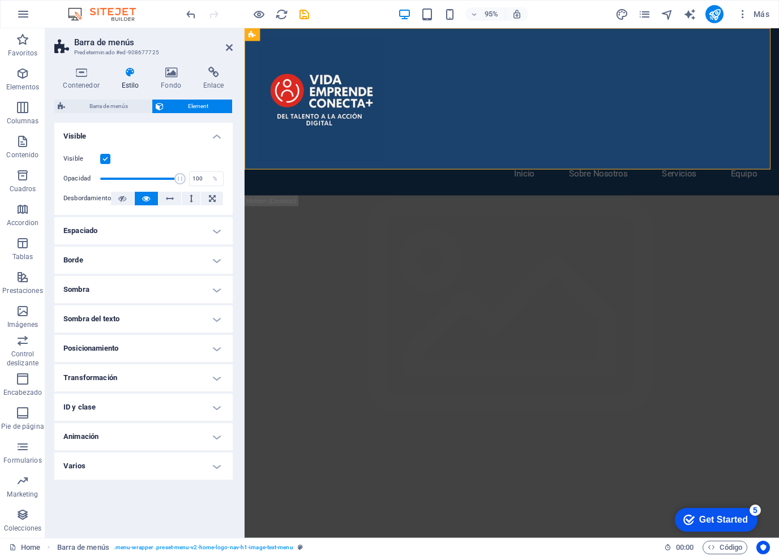
click at [110, 235] on h4 "Espaciado" at bounding box center [143, 230] width 178 height 27
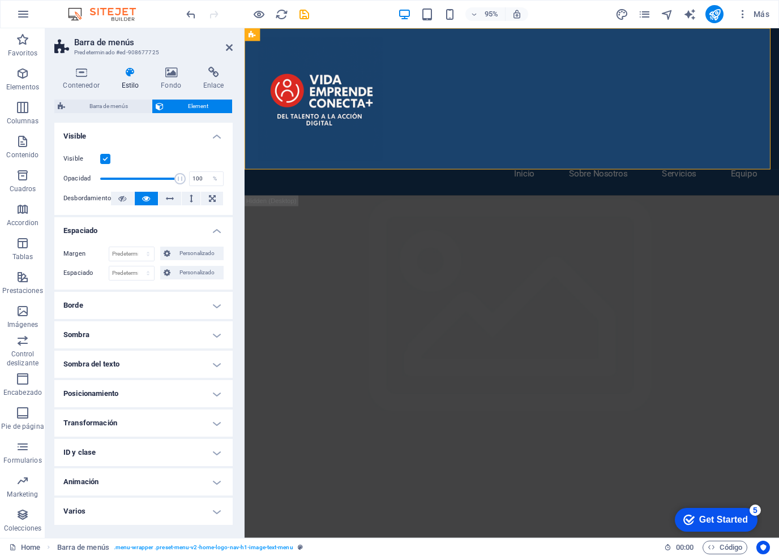
click at [110, 235] on h4 "Espaciado" at bounding box center [143, 227] width 178 height 20
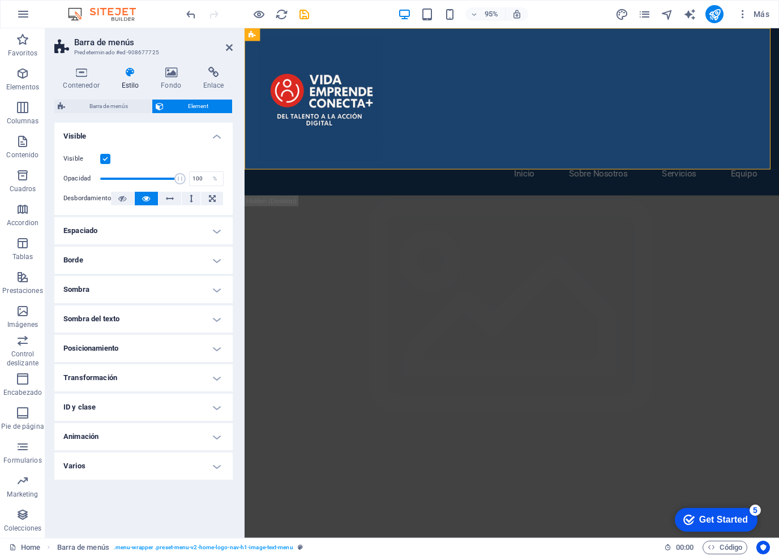
click at [97, 264] on h4 "Borde" at bounding box center [143, 260] width 178 height 27
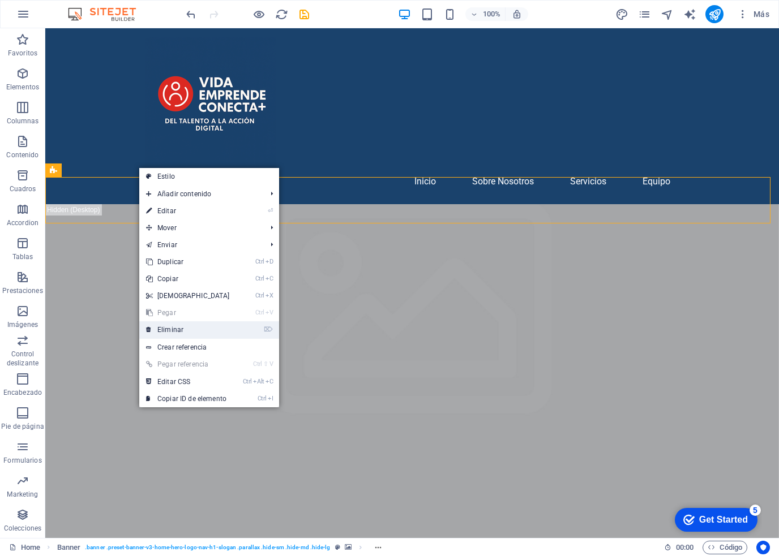
click at [165, 326] on link "⌦ Eliminar" at bounding box center [187, 329] width 97 height 17
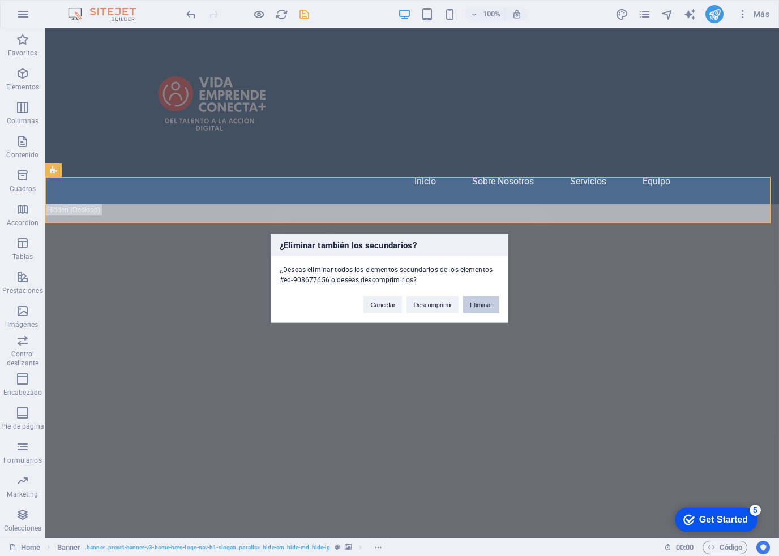
click at [482, 302] on button "Eliminar" at bounding box center [481, 304] width 36 height 17
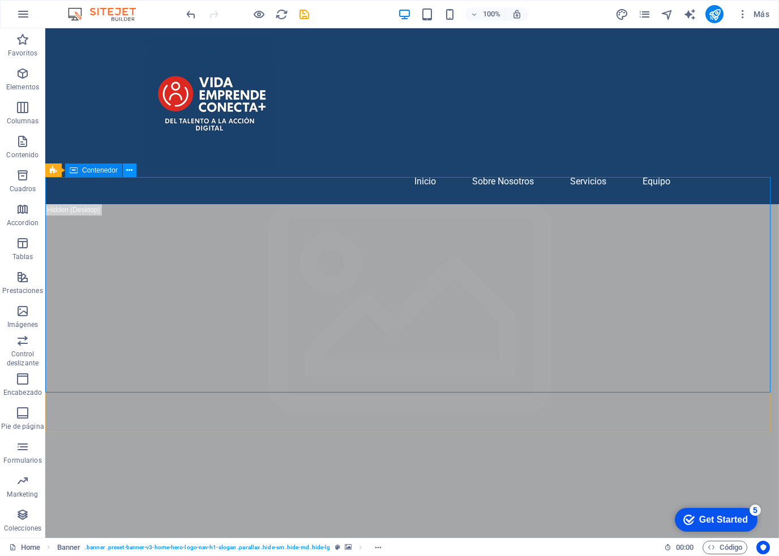
click at [0, 0] on icon at bounding box center [0, 0] width 0 height 0
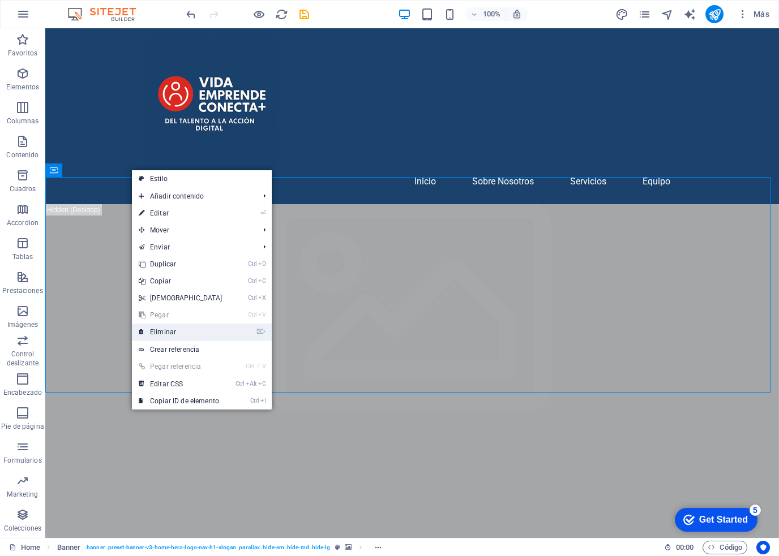
click at [152, 330] on link "⌦ Eliminar" at bounding box center [180, 332] width 97 height 17
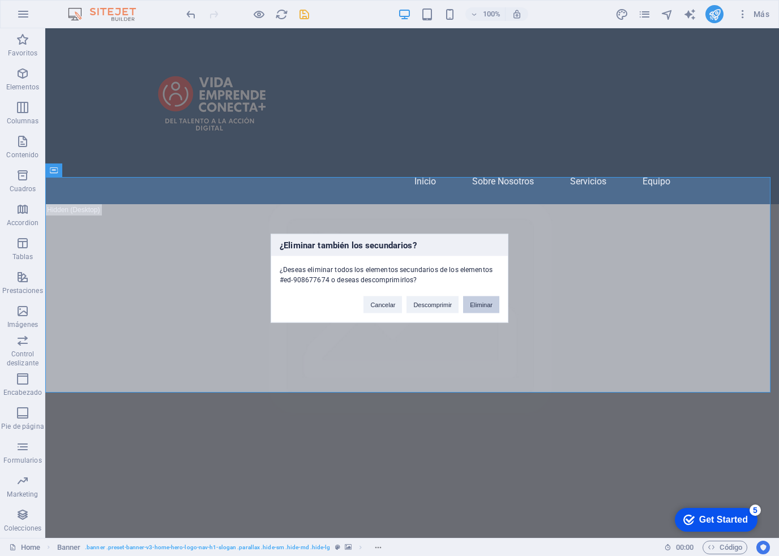
click at [478, 303] on button "Eliminar" at bounding box center [481, 304] width 36 height 17
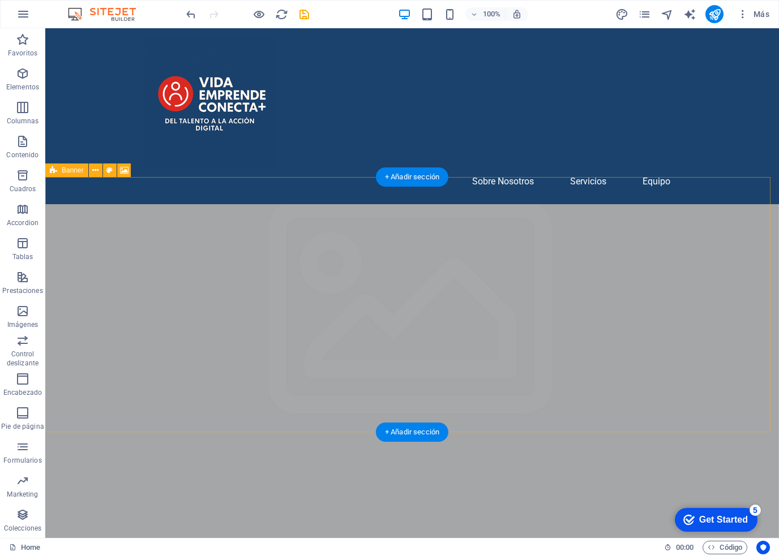
click at [193, 310] on figure at bounding box center [411, 487] width 733 height 567
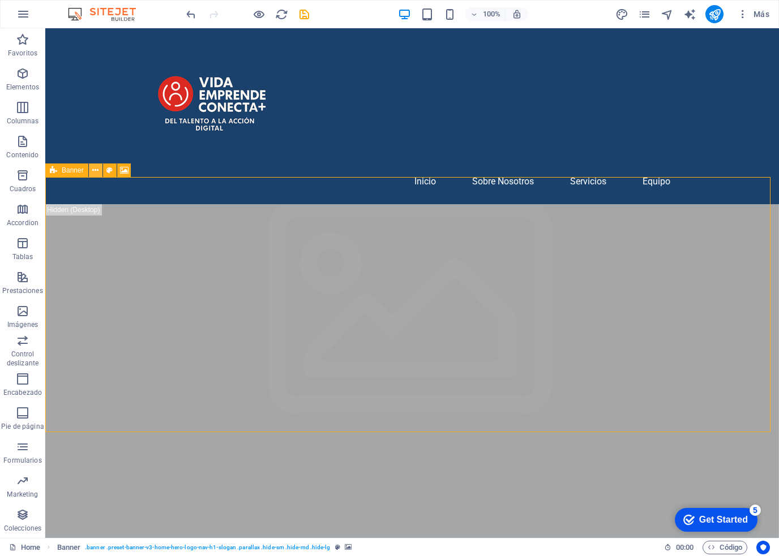
click at [0, 0] on icon at bounding box center [0, 0] width 0 height 0
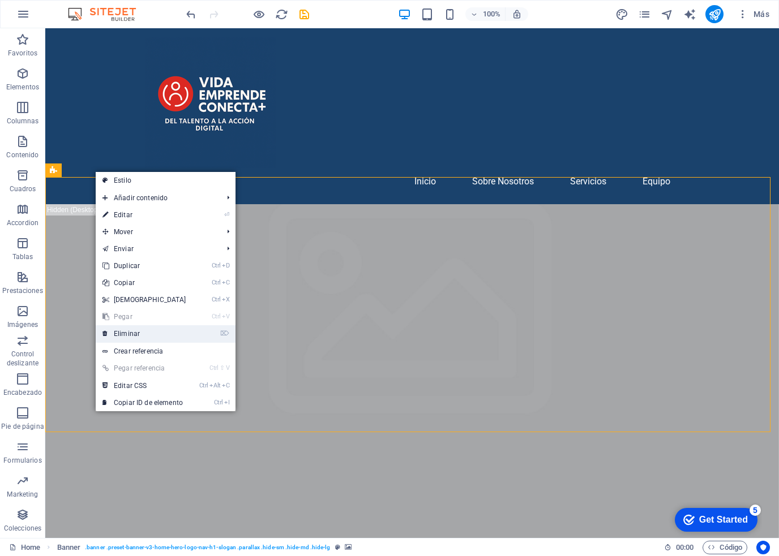
click at [119, 332] on link "⌦ Eliminar" at bounding box center [144, 333] width 97 height 17
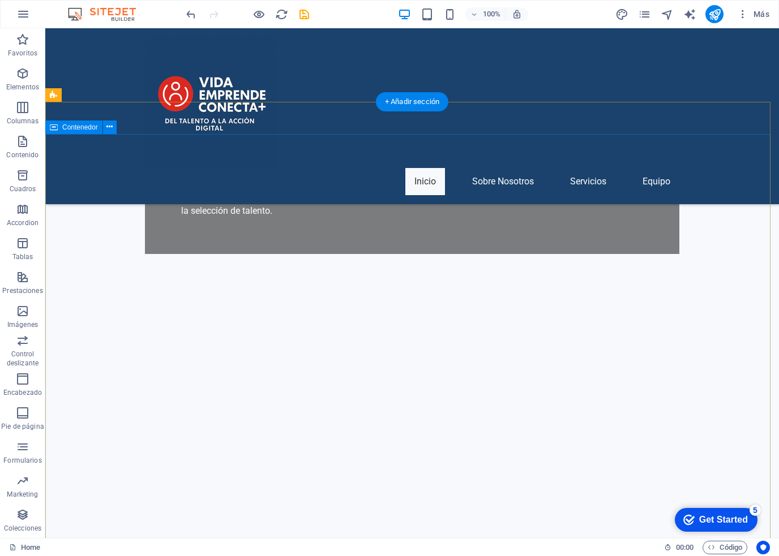
scroll to position [500, 0]
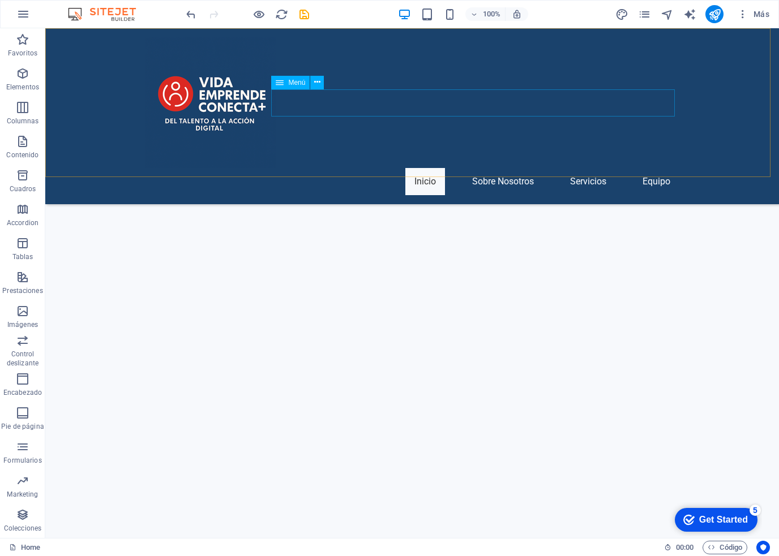
click at [470, 168] on nav "Inicio Sobre Nosotros Servicios Equipo" at bounding box center [412, 181] width 534 height 27
click at [476, 168] on nav "Inicio Sobre Nosotros Servicios Equipo" at bounding box center [412, 181] width 534 height 27
click at [0, 0] on icon at bounding box center [0, 0] width 0 height 0
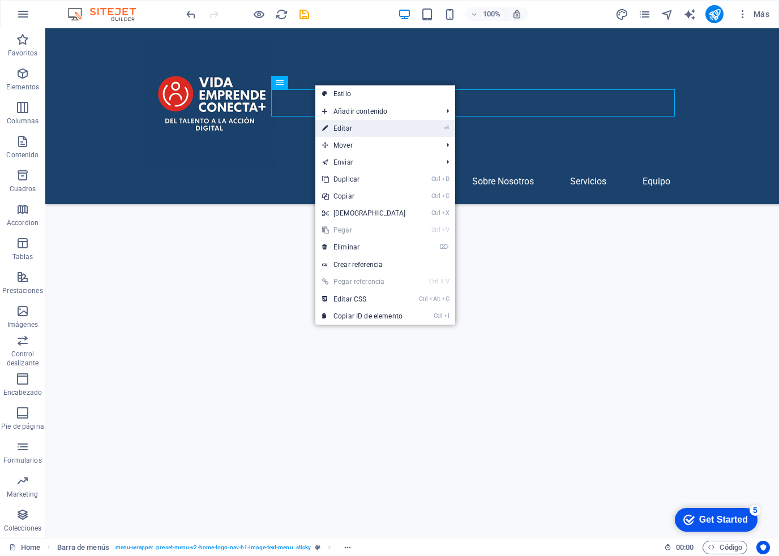
click at [340, 127] on link "⏎ Editar" at bounding box center [363, 128] width 97 height 17
select select
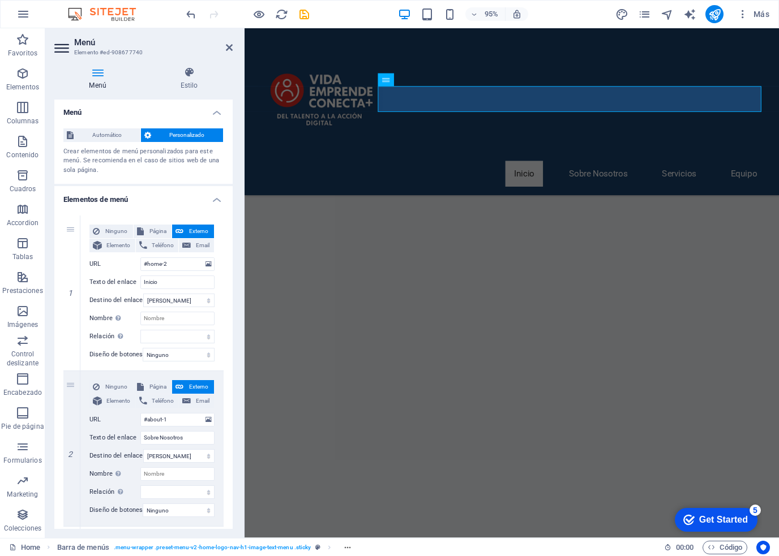
scroll to position [0, 0]
click at [188, 81] on h4 "Estilo" at bounding box center [188, 79] width 87 height 24
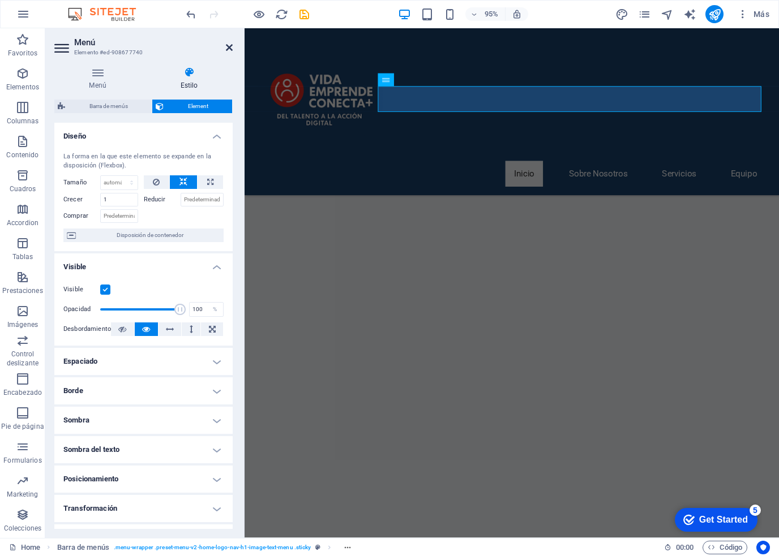
click at [228, 47] on icon at bounding box center [229, 47] width 7 height 9
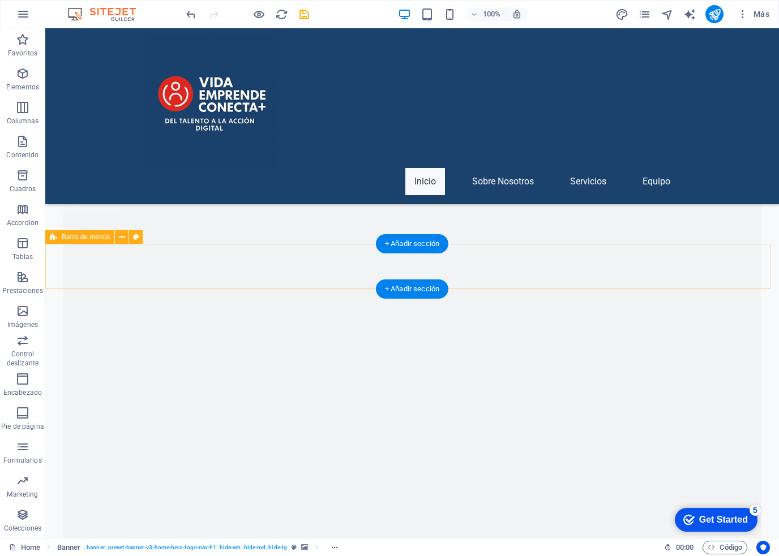
scroll to position [1752, 0]
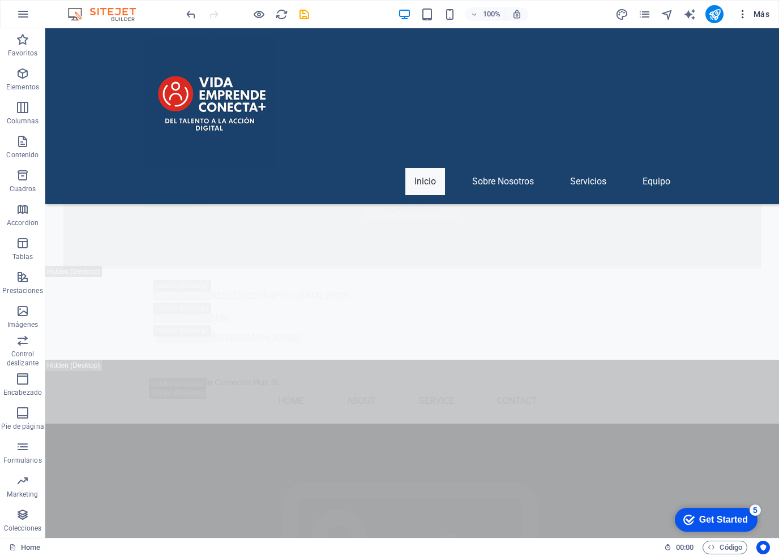
click at [758, 11] on span "Más" at bounding box center [753, 13] width 32 height 11
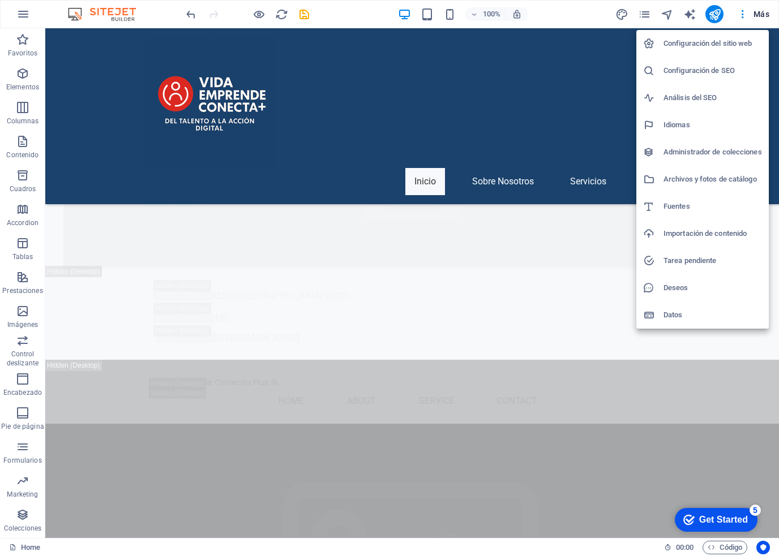
click at [742, 17] on div at bounding box center [389, 278] width 779 height 556
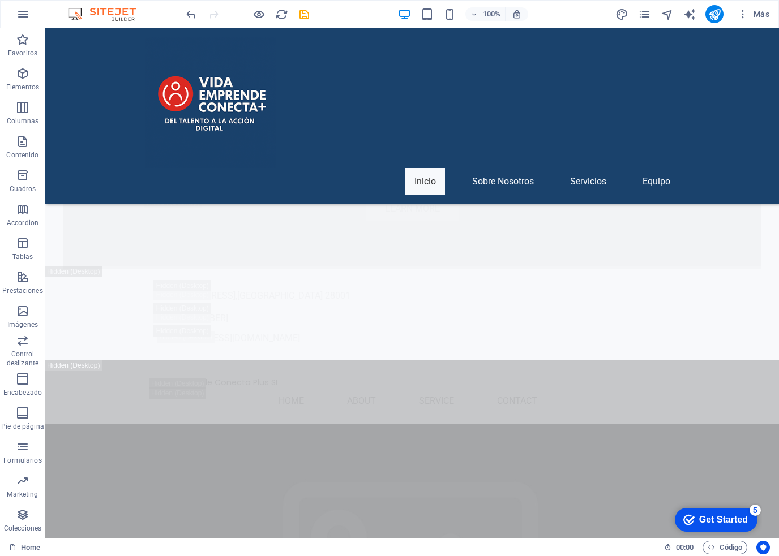
click at [742, 17] on icon "button" at bounding box center [742, 13] width 11 height 11
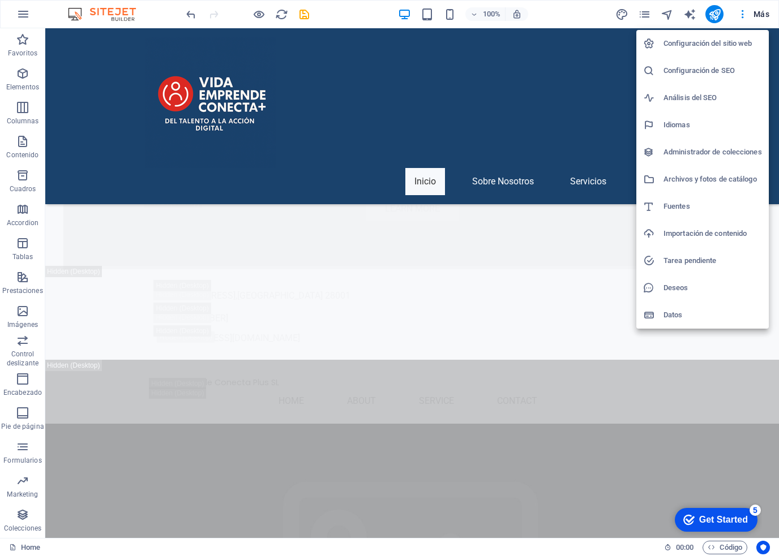
click at [742, 17] on div at bounding box center [389, 278] width 779 height 556
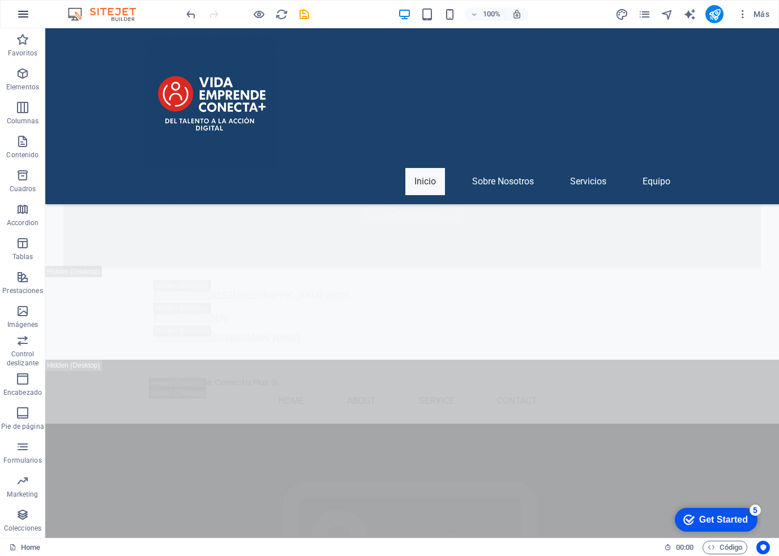
click at [109, 284] on icon "button" at bounding box center [362, 291] width 507 height 14
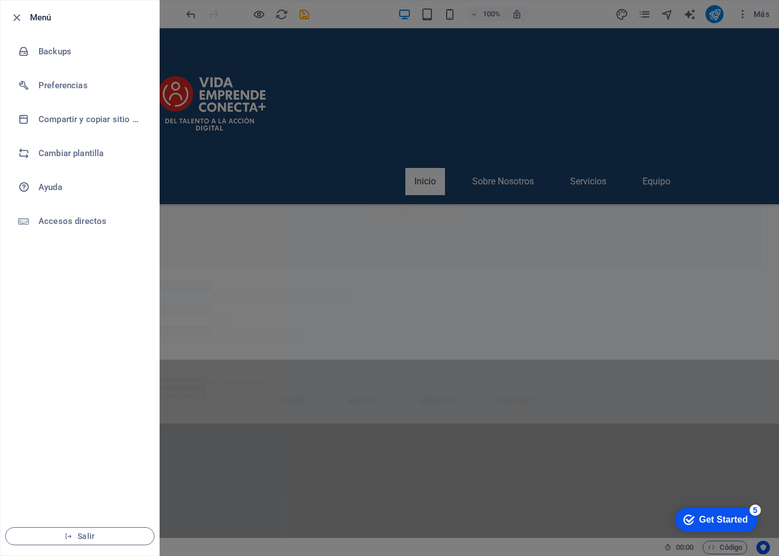
click at [199, 20] on div at bounding box center [389, 278] width 779 height 556
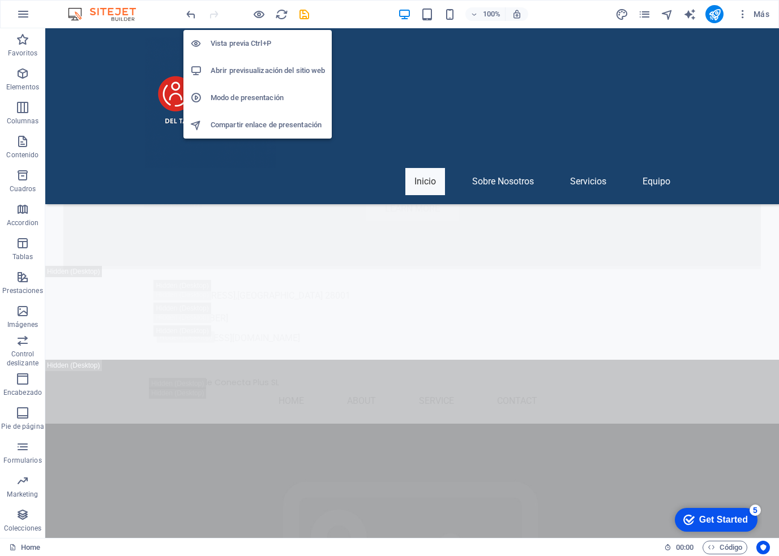
click at [243, 42] on h6 "Vista previa Ctrl+P" at bounding box center [268, 44] width 114 height 14
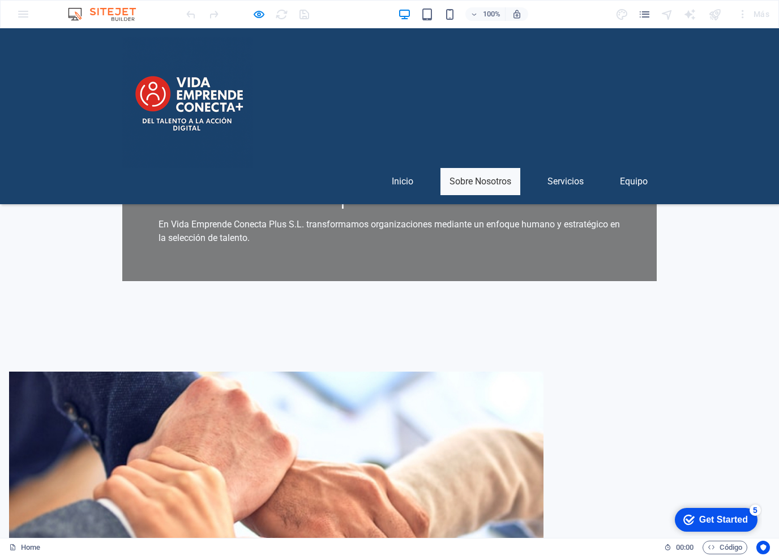
scroll to position [283, 0]
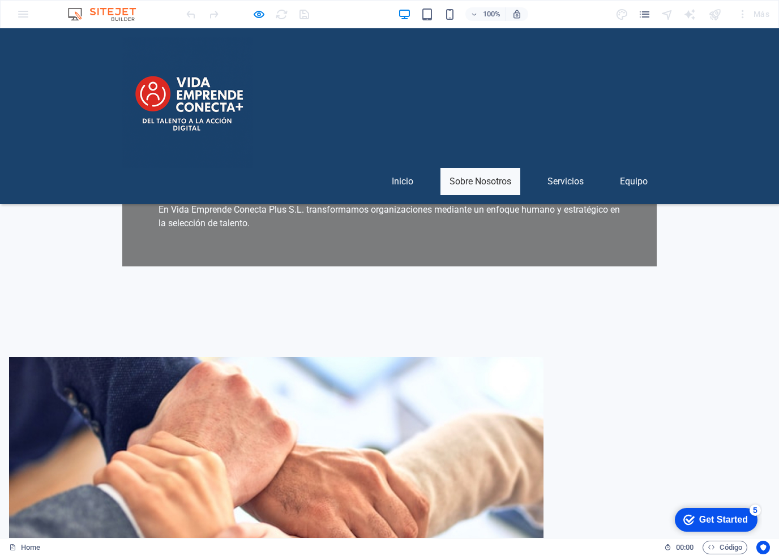
click at [217, 357] on div at bounding box center [276, 474] width 534 height 234
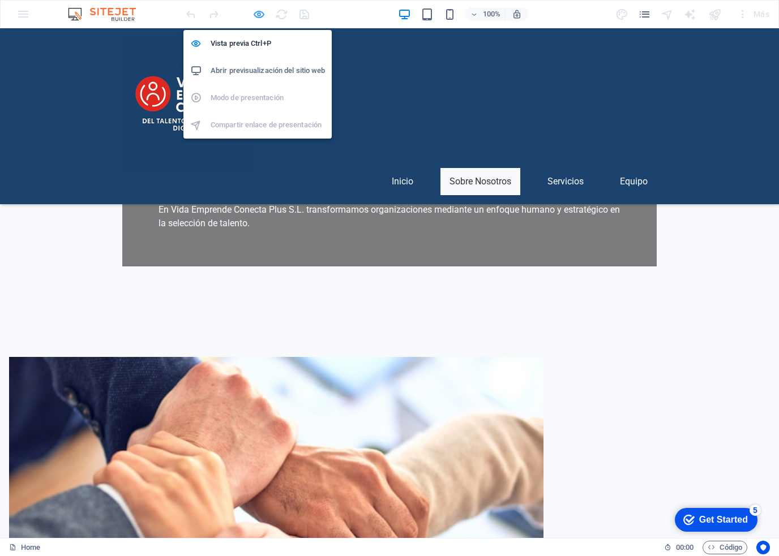
click at [0, 0] on icon "button" at bounding box center [0, 0] width 0 height 0
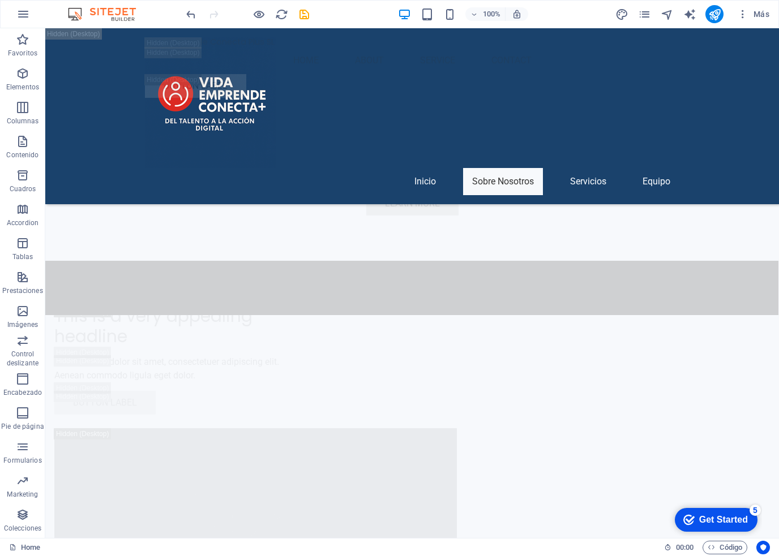
scroll to position [2304, 0]
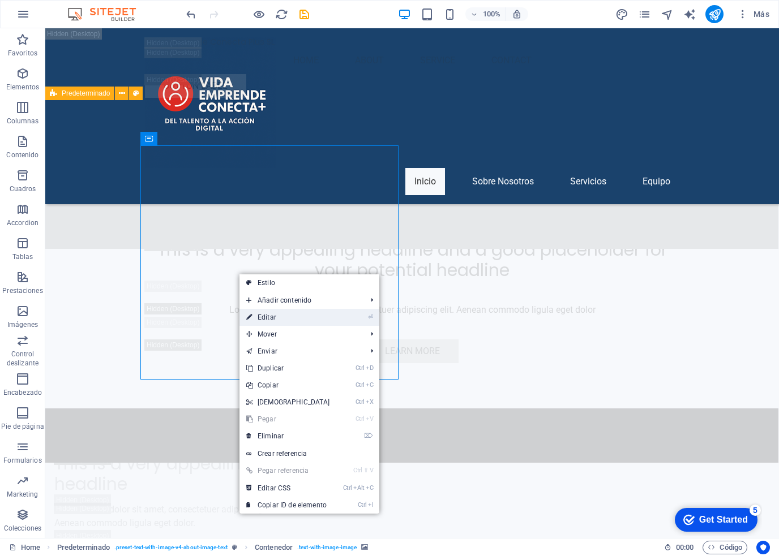
click at [257, 317] on link "⏎ Editar" at bounding box center [287, 317] width 97 height 17
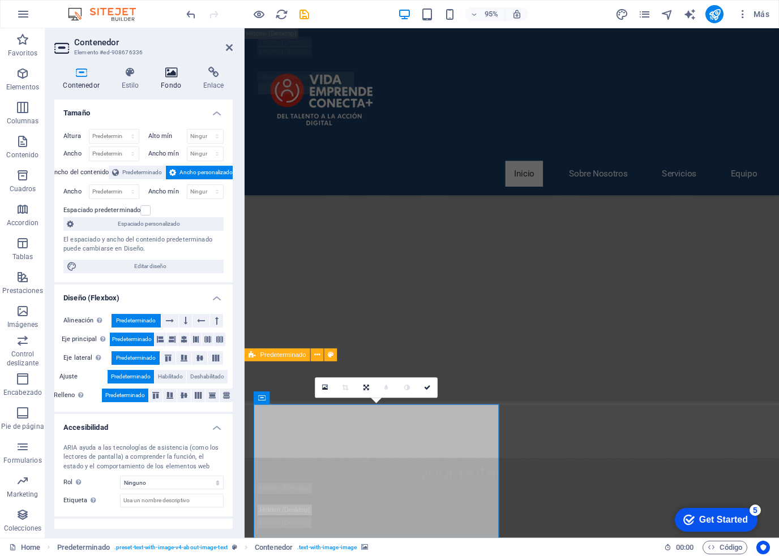
click at [165, 81] on h4 "Fondo" at bounding box center [173, 79] width 42 height 24
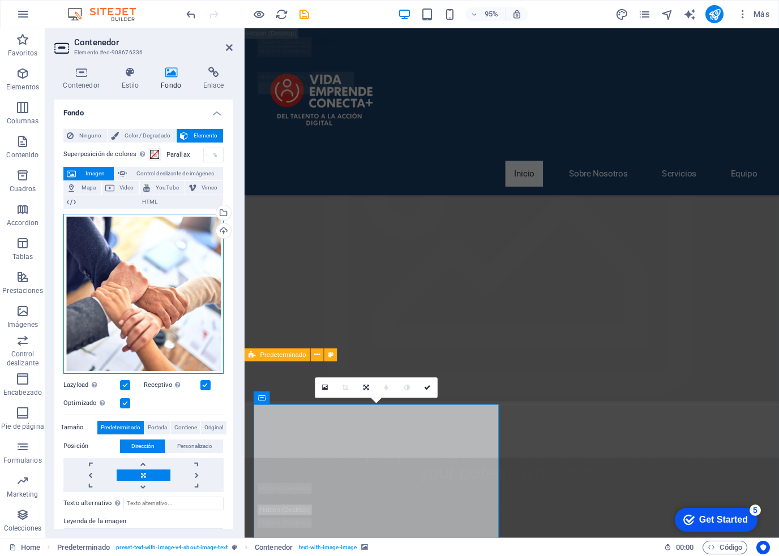
click at [152, 285] on div "Arrastra archivos aquí, haz clic para escoger archivos o selecciona archivos de…" at bounding box center [143, 294] width 160 height 160
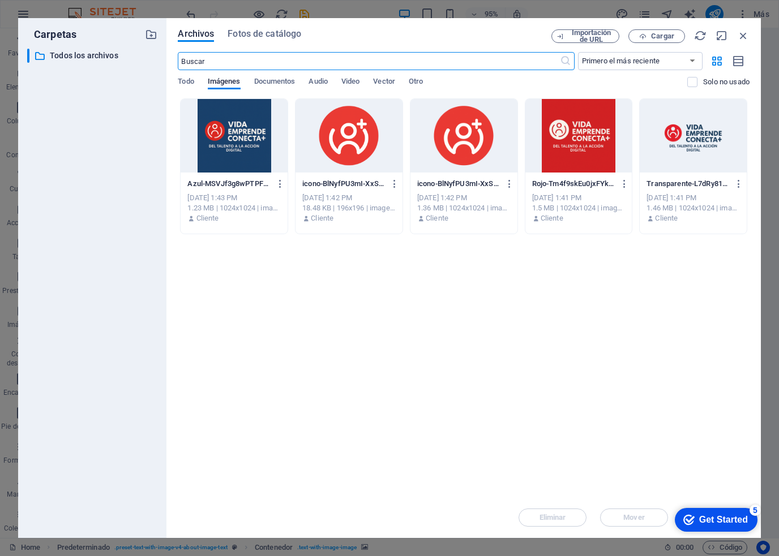
scroll to position [3854, 0]
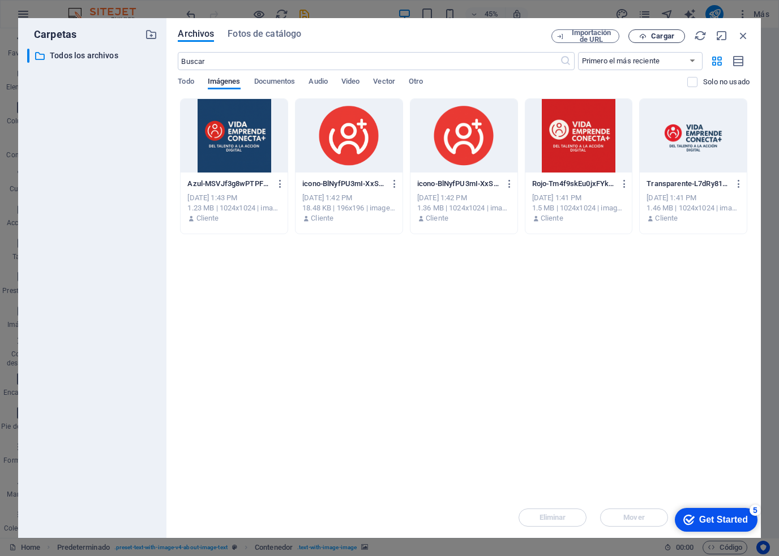
click at [667, 42] on button "Cargar" at bounding box center [656, 36] width 57 height 14
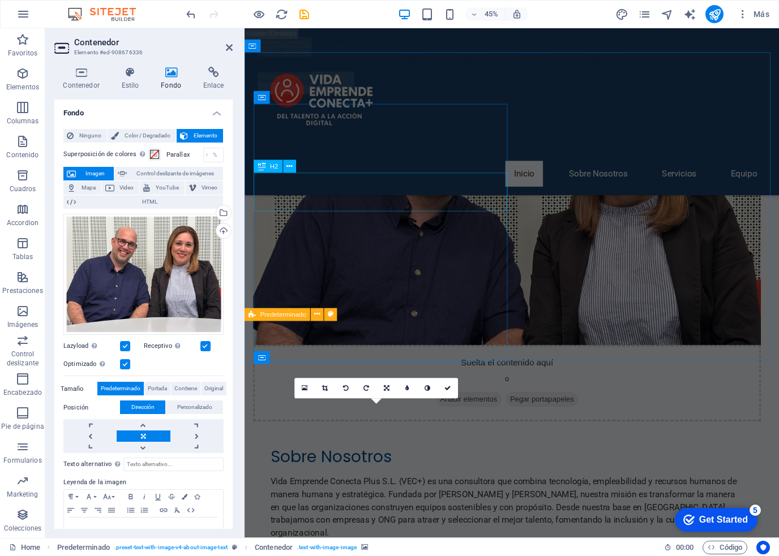
scroll to position [2214, 0]
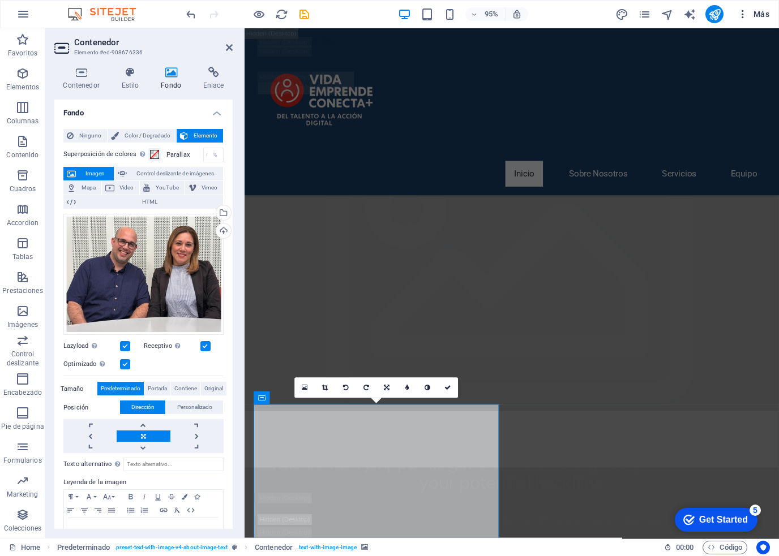
click at [741, 17] on icon "button" at bounding box center [742, 13] width 11 height 11
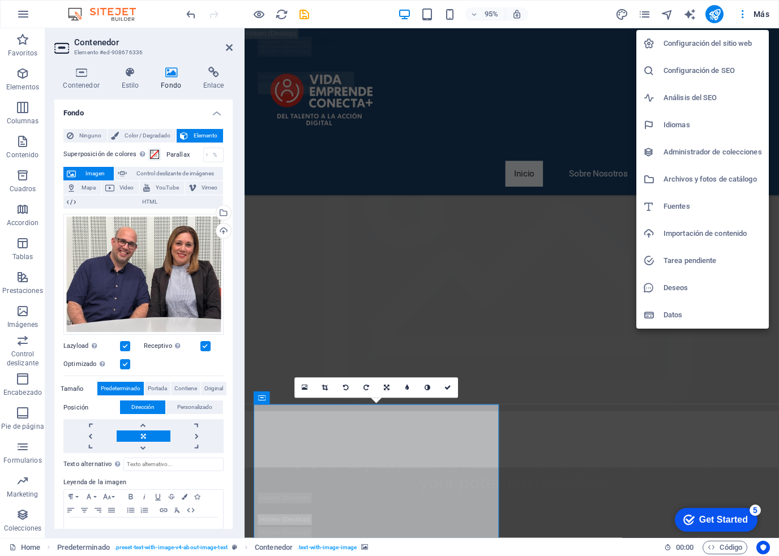
click at [382, 257] on div at bounding box center [389, 278] width 779 height 556
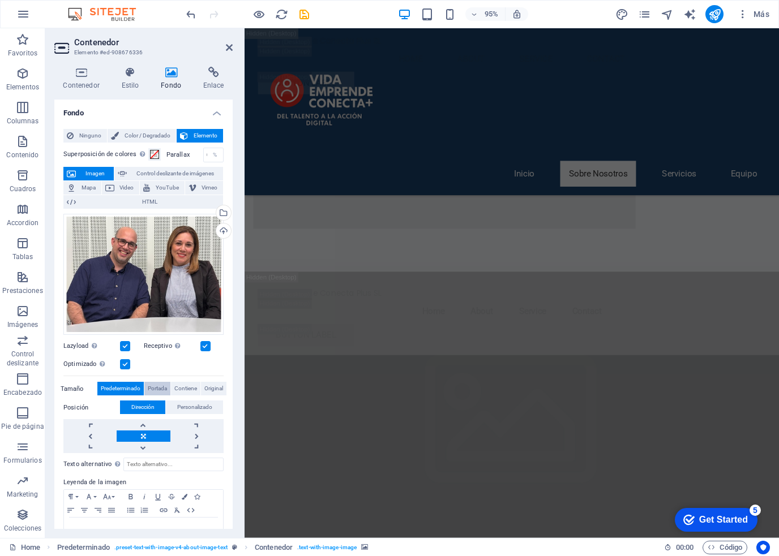
scroll to position [31, 0]
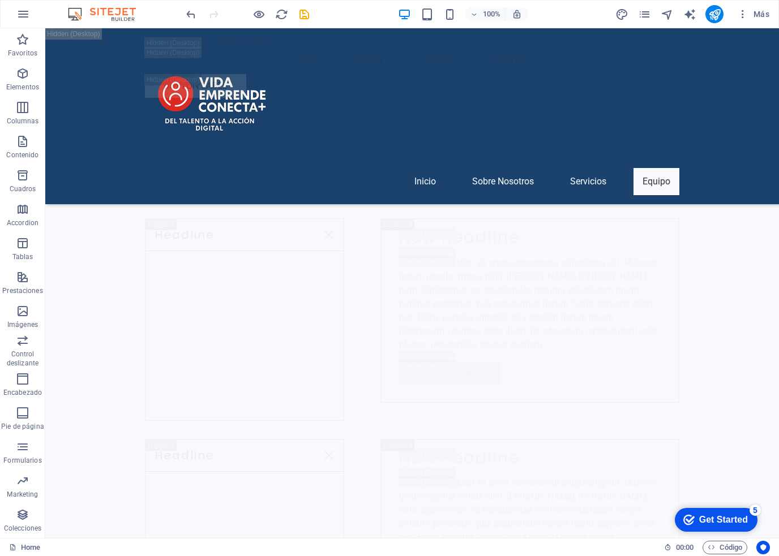
scroll to position [8690, 0]
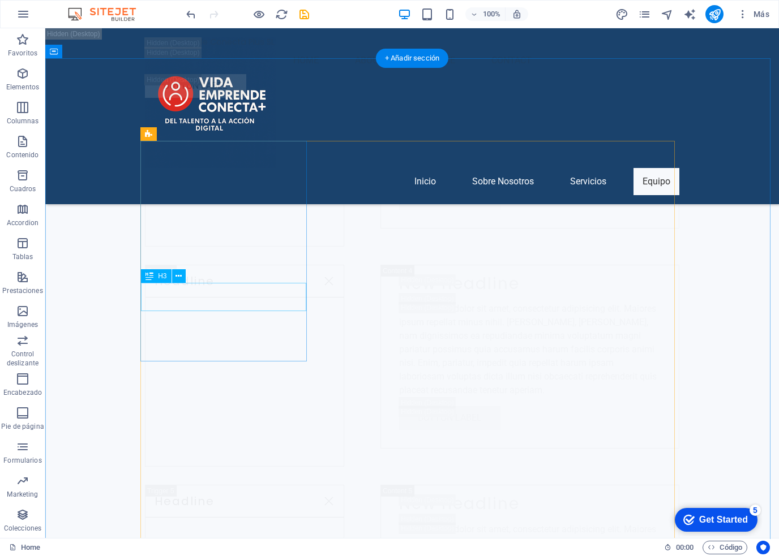
scroll to position [8807, 0]
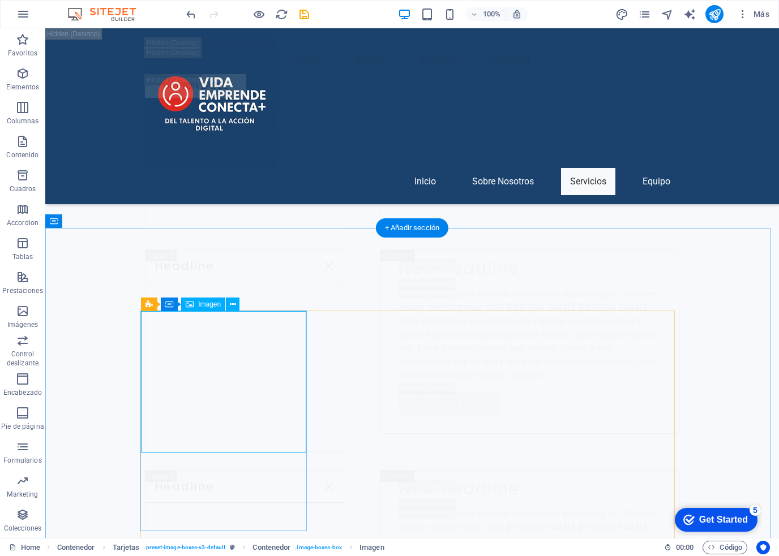
scroll to position [8580, 0]
click at [209, 304] on span "Imagen" at bounding box center [209, 304] width 23 height 7
click at [236, 304] on button at bounding box center [233, 305] width 14 height 14
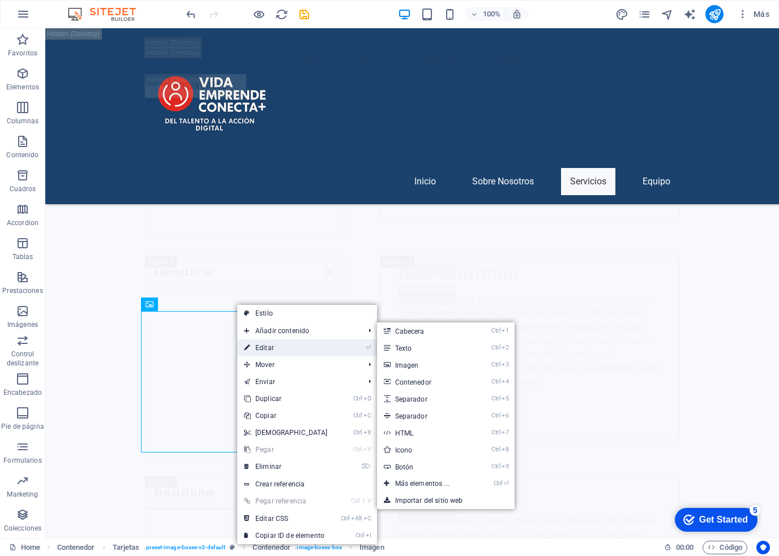
drag, startPoint x: 251, startPoint y: 347, endPoint x: 6, endPoint y: 333, distance: 245.5
click at [251, 347] on link "⏎ Editar" at bounding box center [285, 348] width 97 height 17
select select "vw"
select select "px"
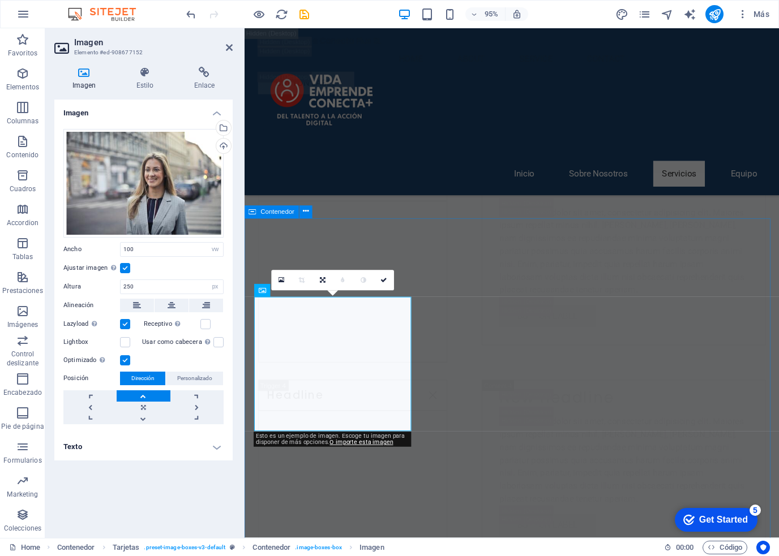
scroll to position [8711, 0]
click at [148, 190] on div "Arrastra archivos aquí, haz clic para escoger archivos o selecciona archivos de…" at bounding box center [143, 183] width 160 height 109
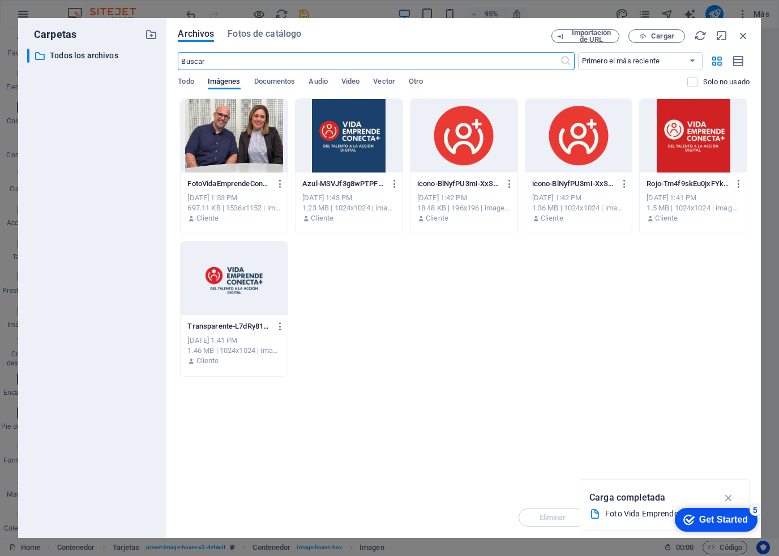
scroll to position [10350, 0]
click at [643, 37] on icon "button" at bounding box center [642, 36] width 7 height 7
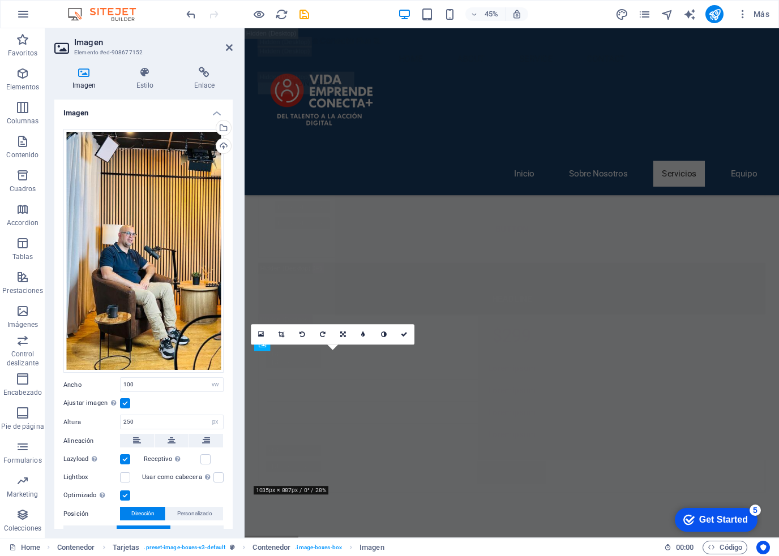
scroll to position [8711, 0]
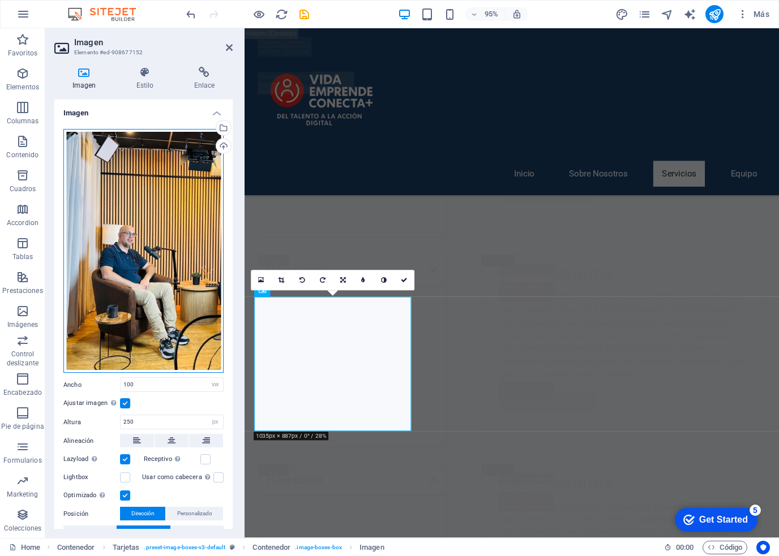
drag, startPoint x: 155, startPoint y: 276, endPoint x: 160, endPoint y: 264, distance: 12.9
click at [160, 264] on div "Arrastra archivos aquí, haz clic para escoger archivos o selecciona archivos de…" at bounding box center [143, 251] width 160 height 244
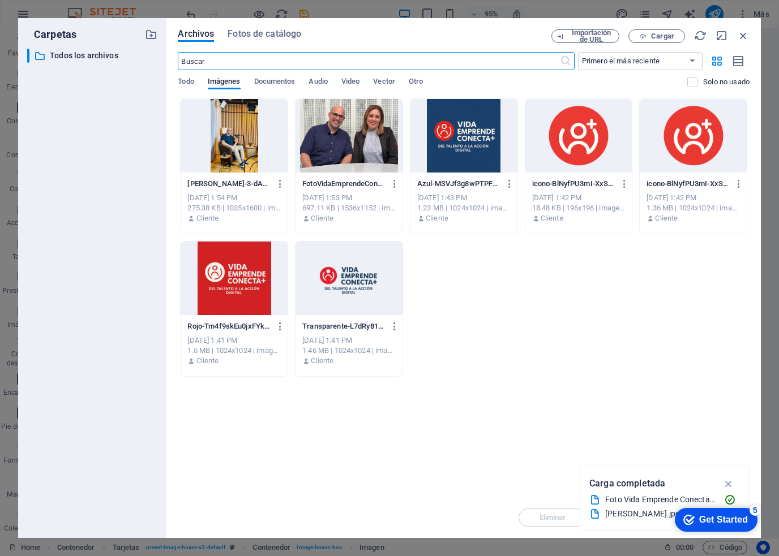
scroll to position [10350, 0]
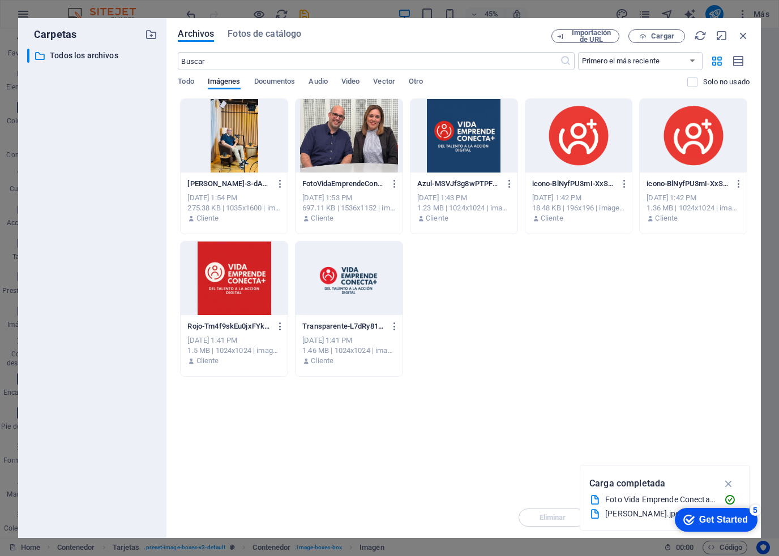
click at [238, 153] on div at bounding box center [234, 136] width 107 height 74
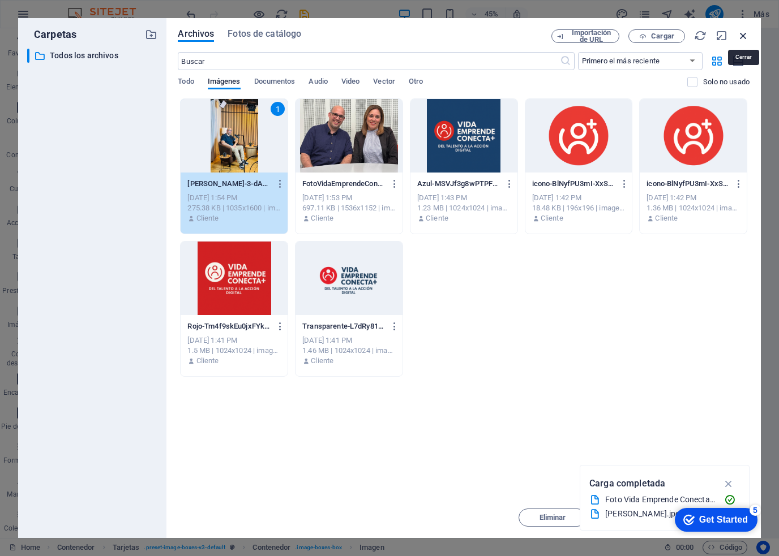
click at [748, 38] on icon "button" at bounding box center [743, 35] width 12 height 12
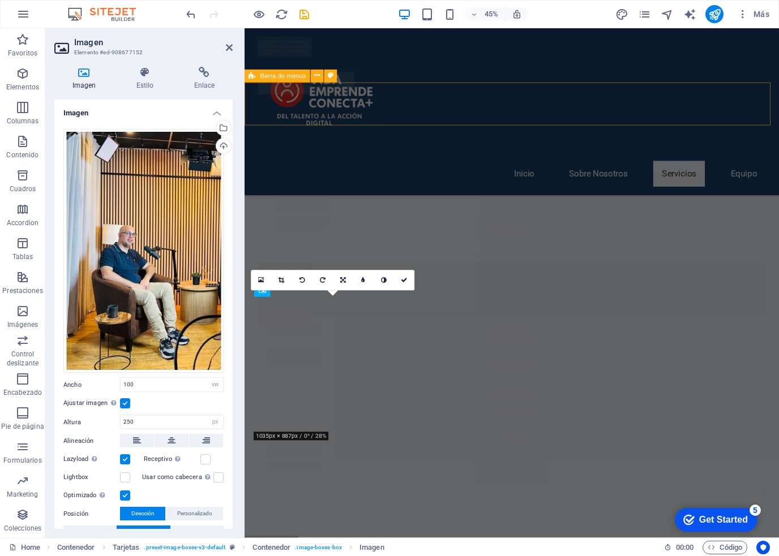
scroll to position [8711, 0]
click at [769, 37] on div "Vida Emprende Conecta Plus SL Menu Home About Service Contact Button label" at bounding box center [525, 67] width 563 height 79
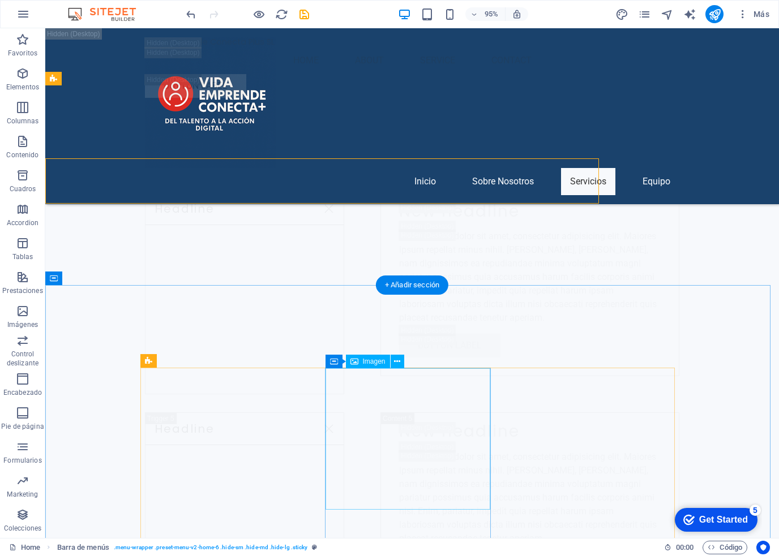
scroll to position [8637, 0]
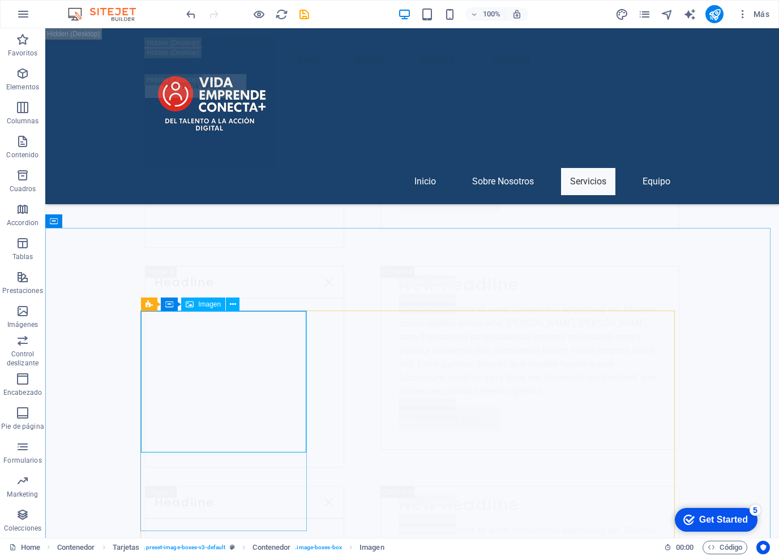
click at [196, 307] on div "Imagen" at bounding box center [203, 305] width 44 height 14
click at [200, 302] on span "Imagen" at bounding box center [209, 304] width 23 height 7
click at [230, 303] on icon at bounding box center [233, 305] width 6 height 12
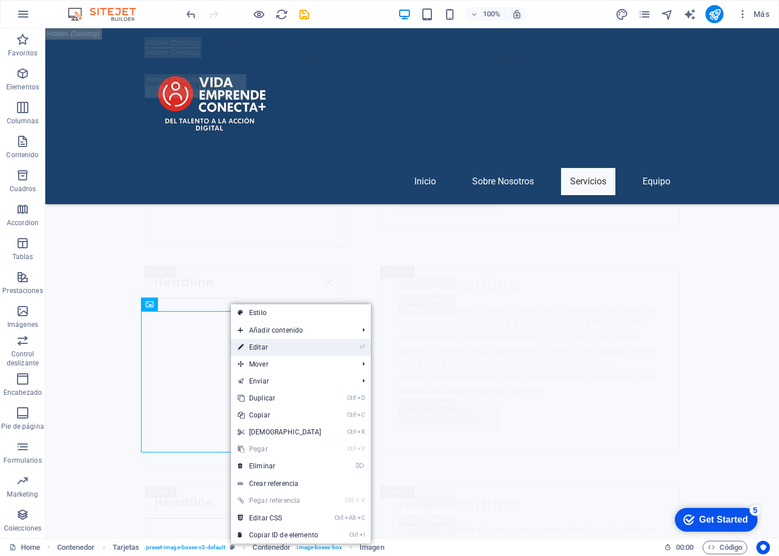
click at [260, 351] on link "⏎ Editar" at bounding box center [279, 347] width 97 height 17
select select "vw"
select select "px"
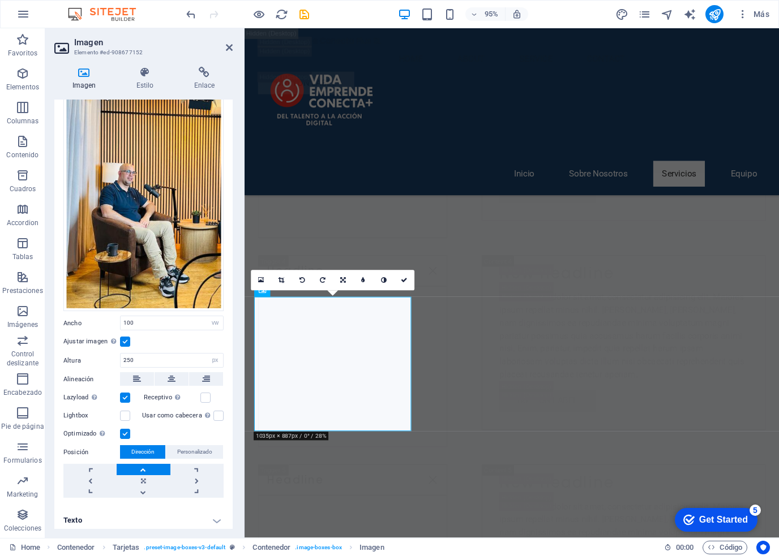
scroll to position [63, 0]
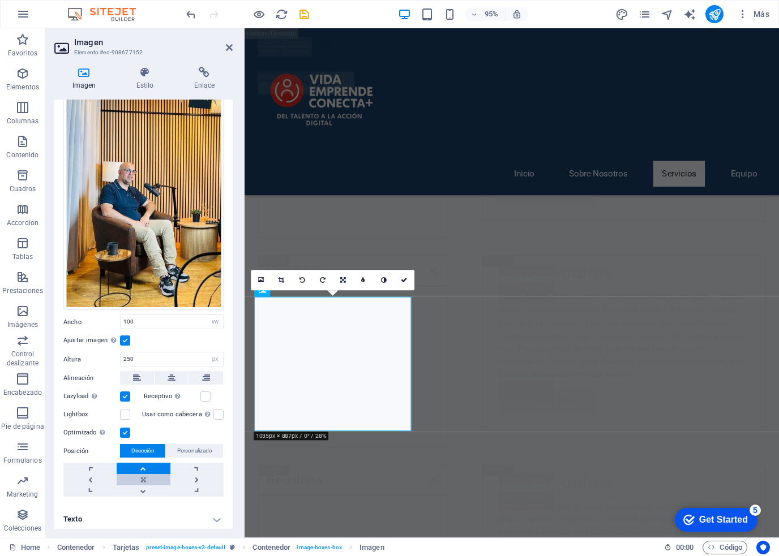
click at [137, 474] on link at bounding box center [143, 479] width 53 height 11
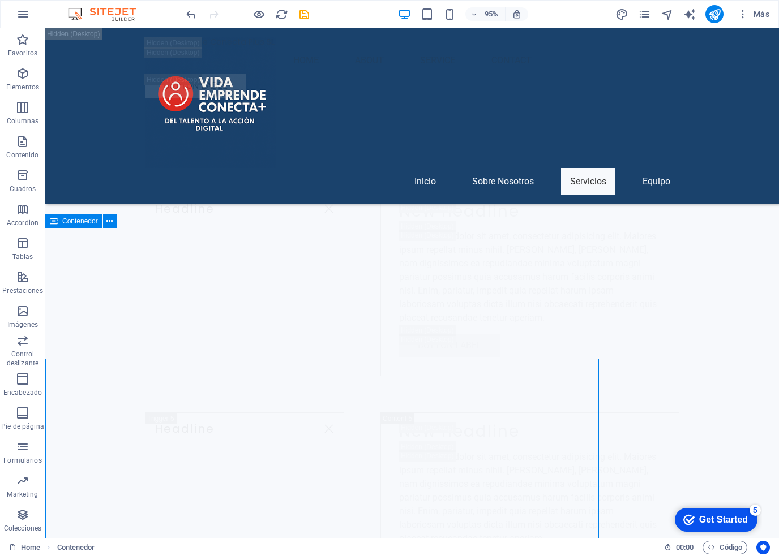
scroll to position [8637, 0]
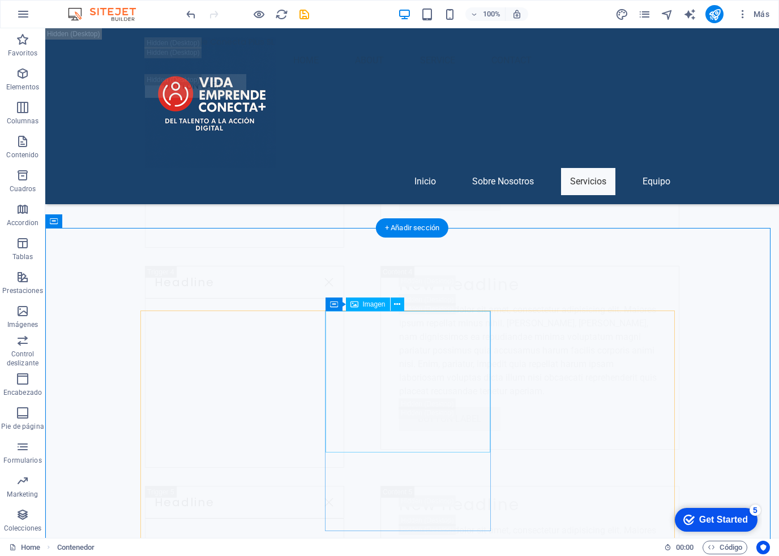
click at [394, 305] on icon at bounding box center [397, 305] width 6 height 12
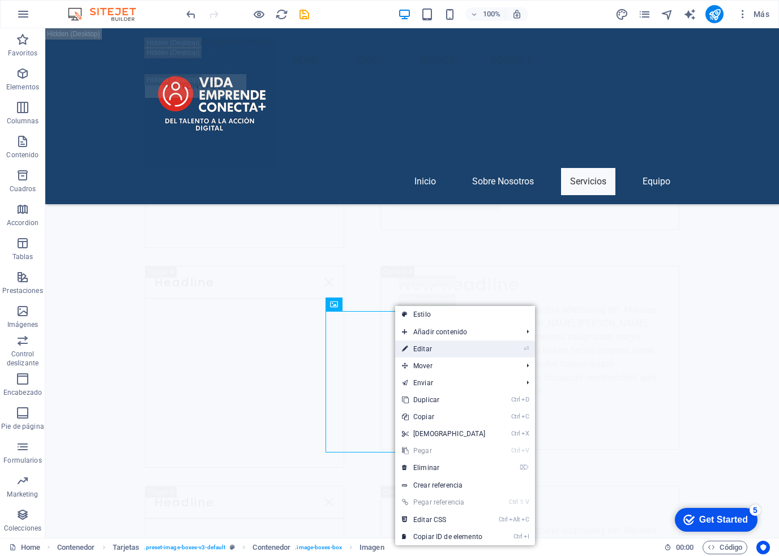
click at [417, 347] on link "⏎ Editar" at bounding box center [443, 349] width 97 height 17
select select "vw"
select select "px"
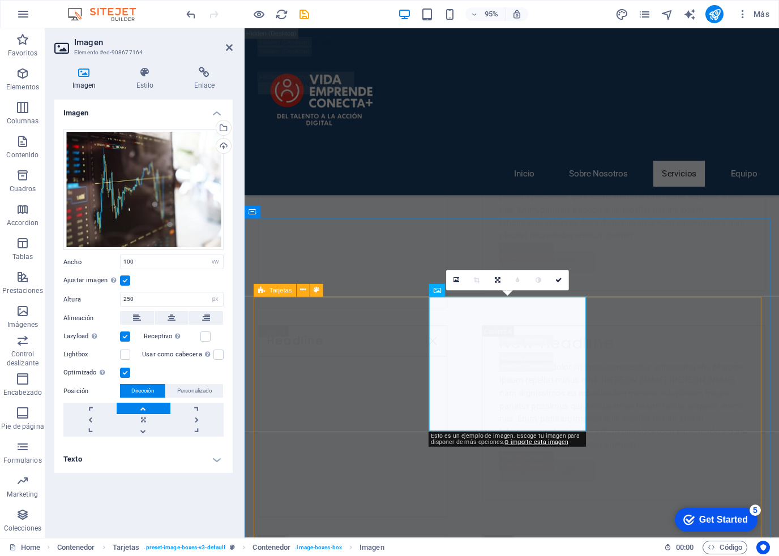
scroll to position [8711, 0]
click at [170, 217] on div "Arrastra archivos aquí, haz clic para escoger archivos o selecciona archivos de…" at bounding box center [143, 190] width 160 height 122
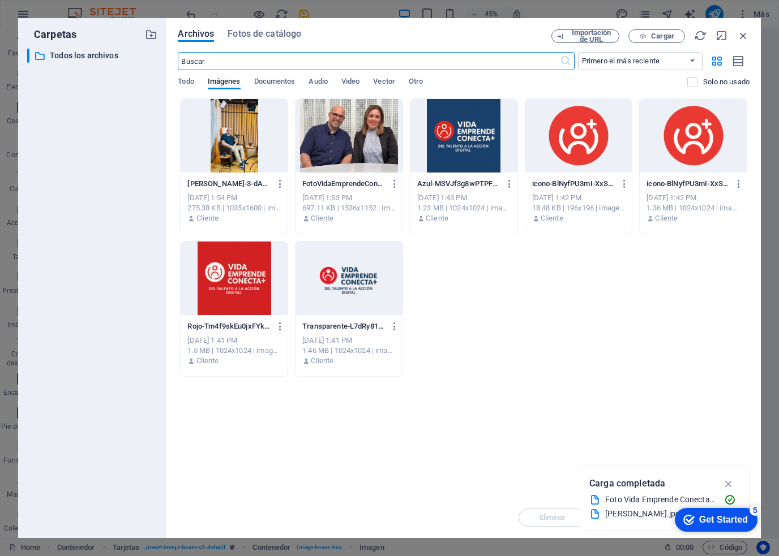
scroll to position [10350, 0]
click at [672, 38] on span "Cargar" at bounding box center [662, 36] width 23 height 7
